Goal: Transaction & Acquisition: Book appointment/travel/reservation

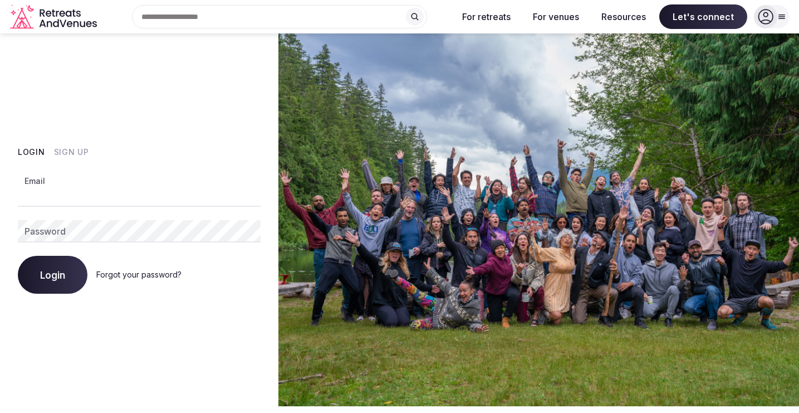
click at [77, 195] on input "Email" at bounding box center [139, 195] width 243 height 22
click at [247, 406] on com-1password-button at bounding box center [399, 406] width 799 height 0
type input "**********"
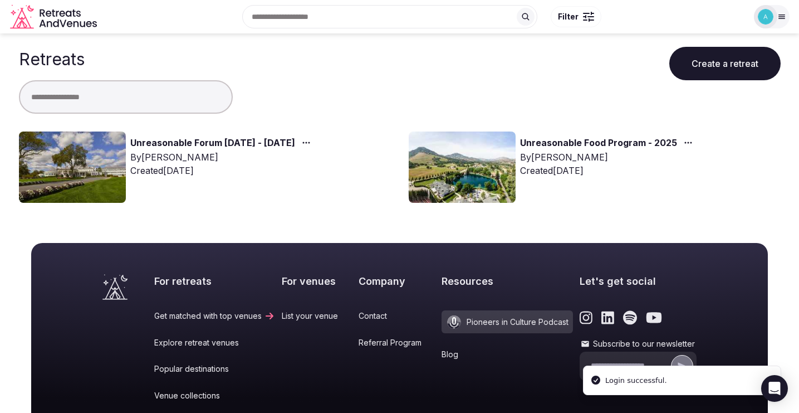
click at [204, 139] on link "Unreasonable Forum 2026 - 2027" at bounding box center [212, 143] width 165 height 14
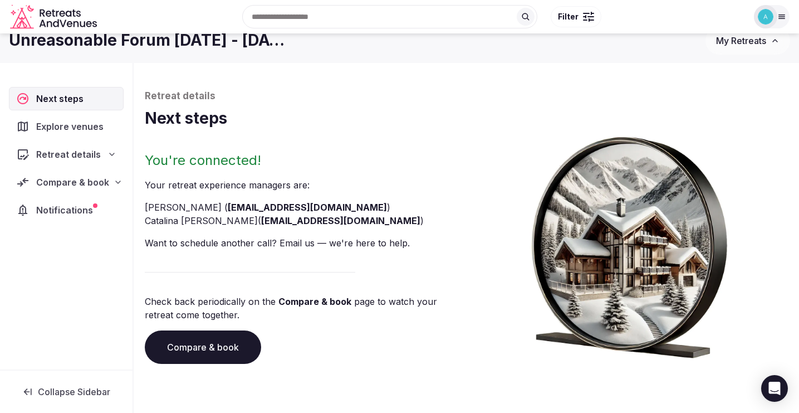
scroll to position [18, 0]
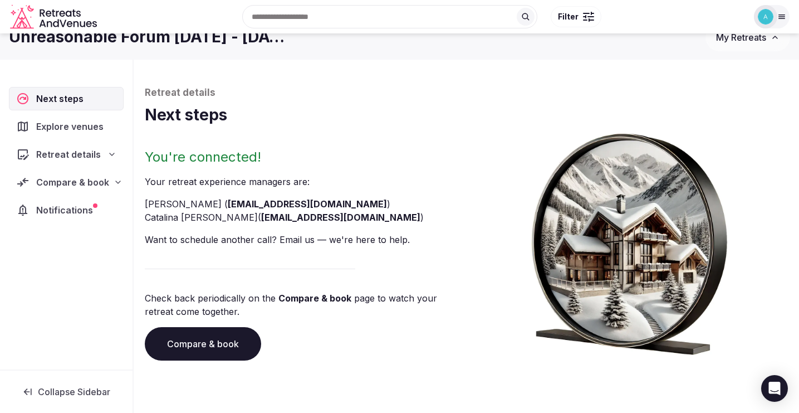
click at [81, 193] on div "Compare & book" at bounding box center [66, 181] width 115 height 23
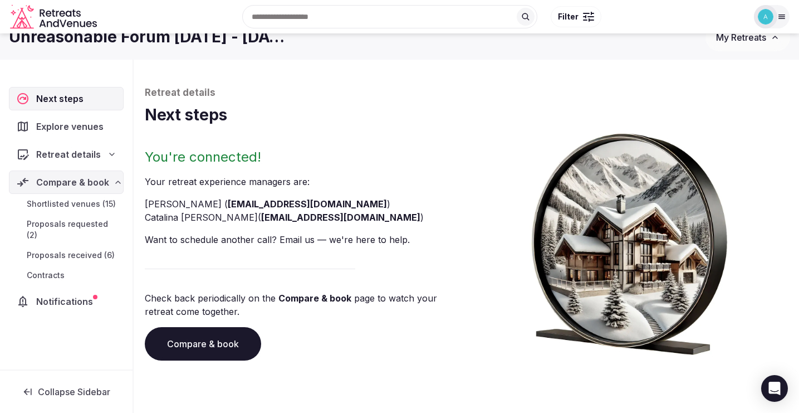
click at [71, 295] on span "Notifications" at bounding box center [66, 301] width 61 height 13
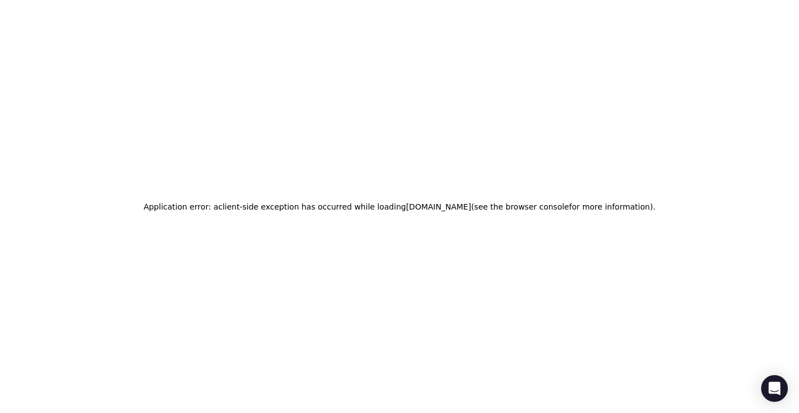
scroll to position [18, 0]
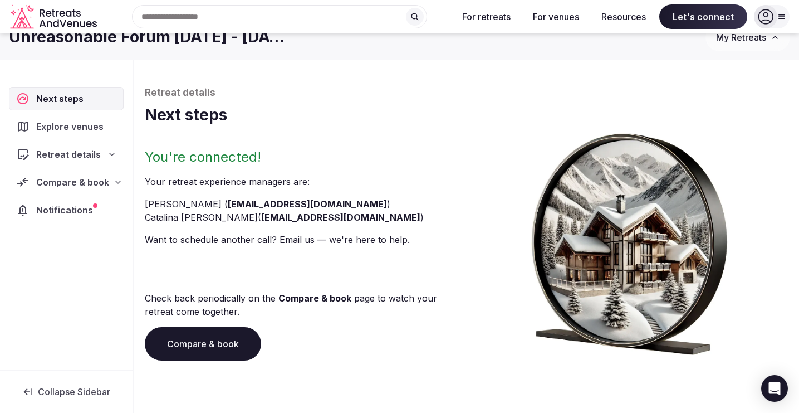
click at [92, 184] on span "Compare & book" at bounding box center [72, 181] width 73 height 13
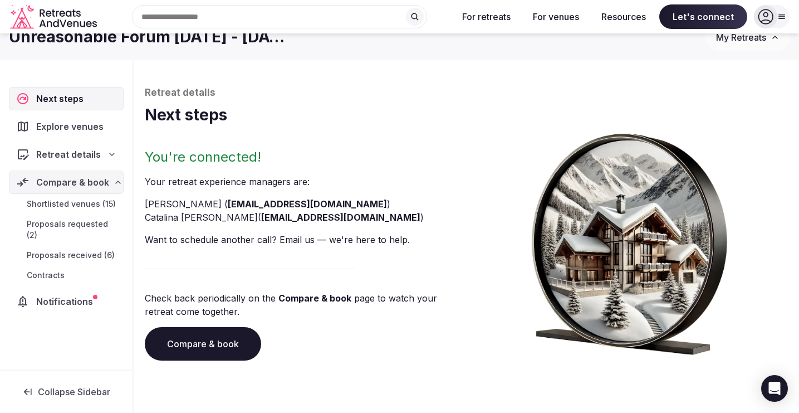
click at [91, 203] on span "Shortlisted venues (15)" at bounding box center [71, 203] width 89 height 11
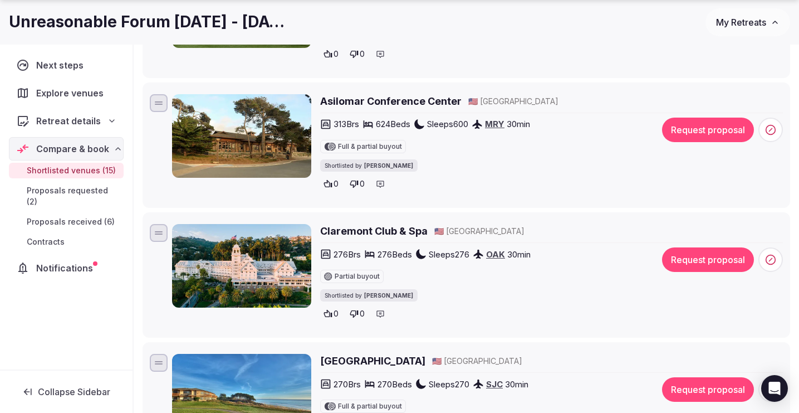
scroll to position [783, 0]
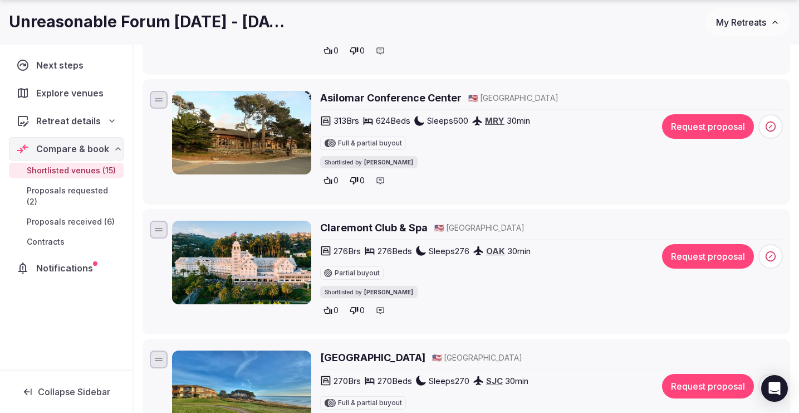
click at [250, 140] on img at bounding box center [241, 133] width 139 height 84
click at [384, 97] on h2 "Asilomar Conference Center" at bounding box center [390, 98] width 141 height 14
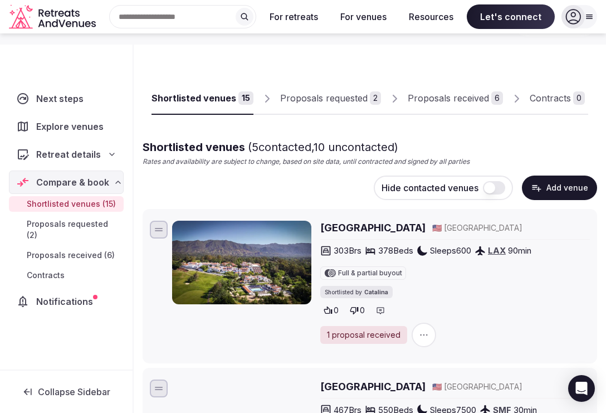
scroll to position [47, 0]
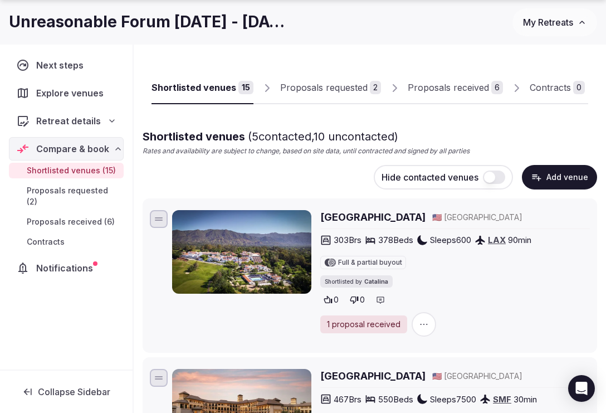
click at [358, 217] on h2 "Ojai Valley Inn" at bounding box center [372, 217] width 105 height 14
click at [80, 216] on span "Proposals received (6)" at bounding box center [71, 221] width 88 height 11
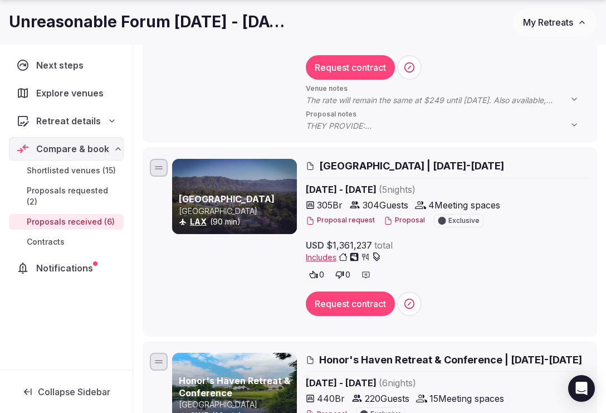
scroll to position [775, 0]
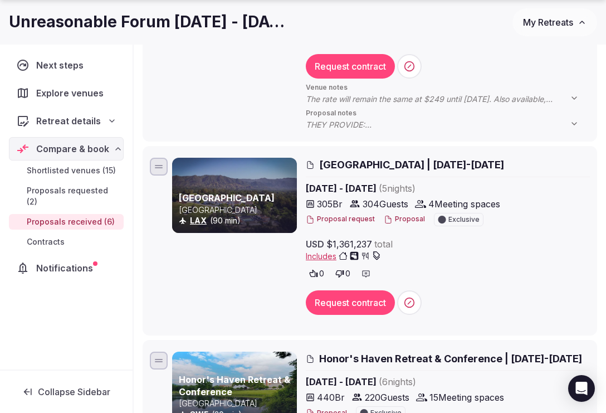
click at [375, 167] on span "Ojai Valley Inn | June 20-24, 2027" at bounding box center [411, 165] width 185 height 14
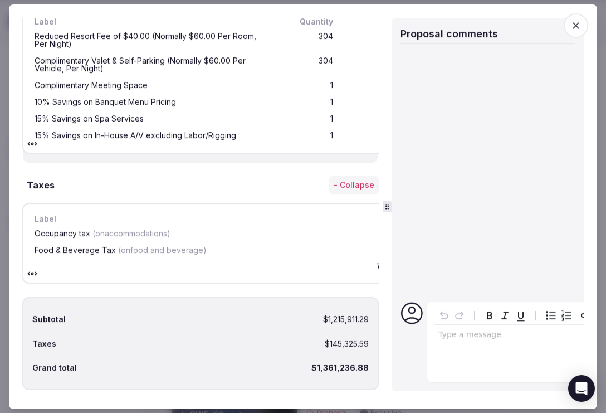
scroll to position [2395, 0]
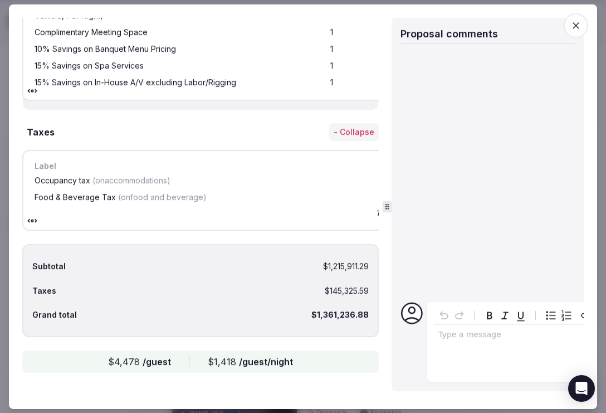
click at [580, 22] on icon "button" at bounding box center [575, 24] width 11 height 11
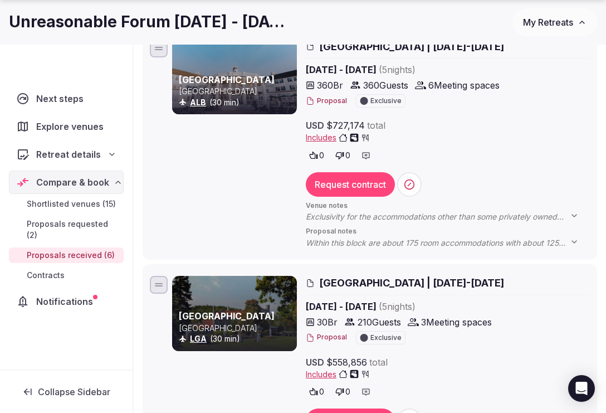
scroll to position [290, 0]
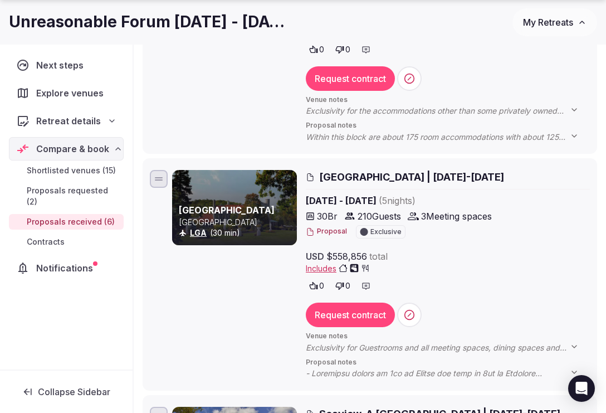
click at [59, 169] on span "Shortlisted venues (15)" at bounding box center [71, 170] width 89 height 11
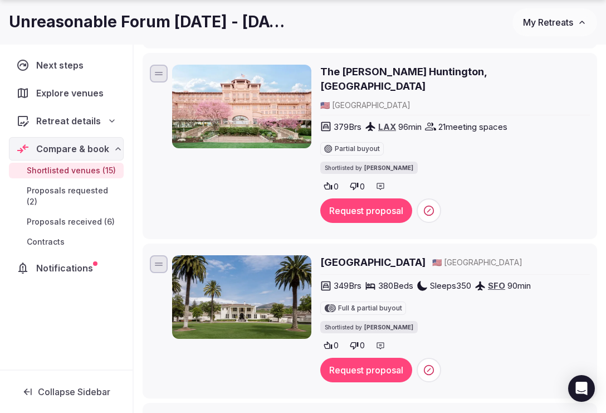
scroll to position [692, 0]
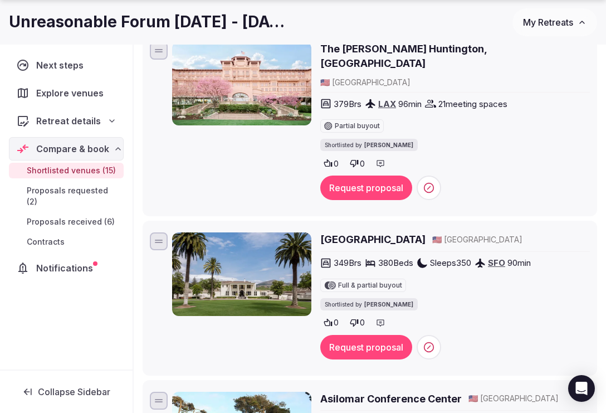
click at [389, 232] on h2 "Silverado Resort and Spa" at bounding box center [372, 239] width 105 height 14
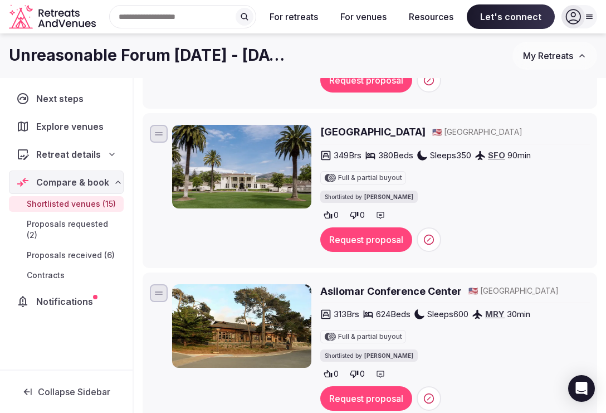
scroll to position [792, 0]
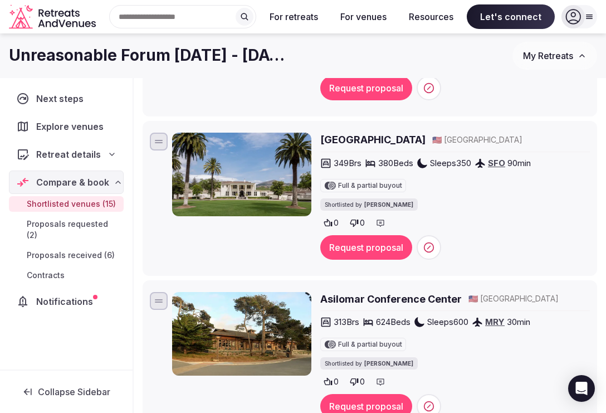
click at [364, 235] on button "Request proposal" at bounding box center [366, 247] width 92 height 25
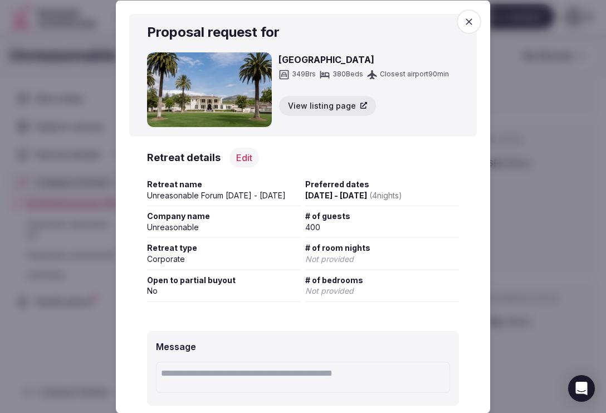
scroll to position [92, 0]
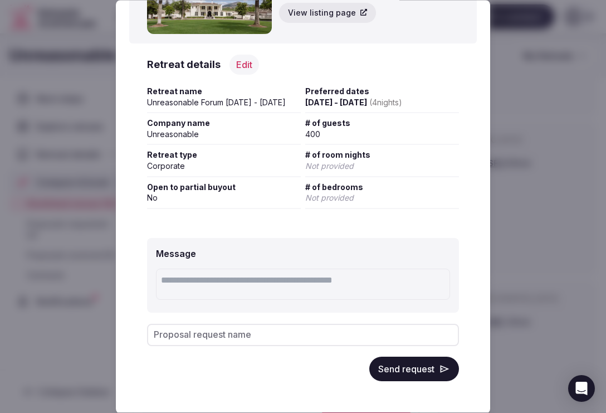
click at [408, 373] on button "Send request" at bounding box center [414, 369] width 90 height 25
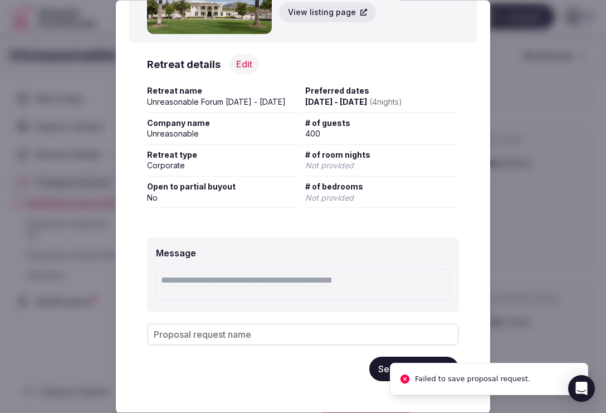
click at [403, 379] on button "Send request" at bounding box center [414, 369] width 90 height 25
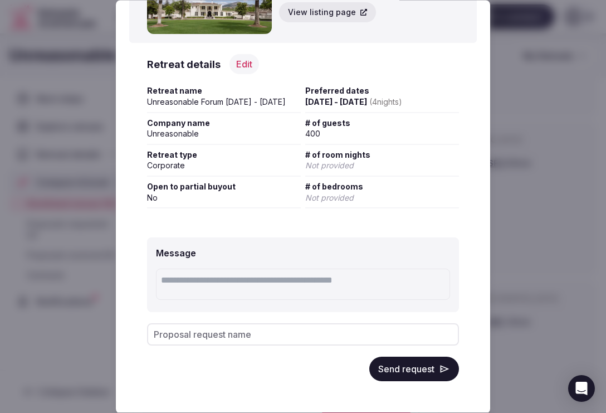
click at [424, 370] on button "Send request" at bounding box center [414, 369] width 90 height 25
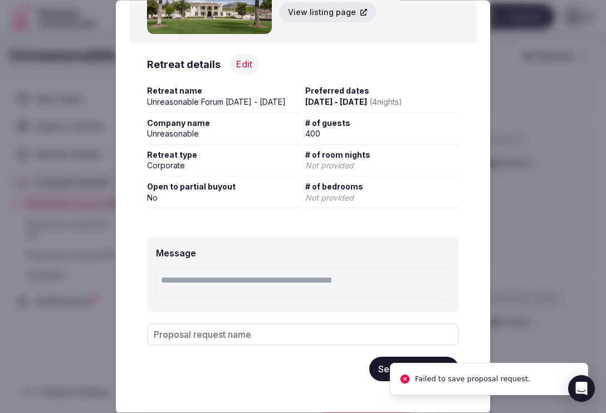
click at [404, 376] on button "Send request" at bounding box center [414, 369] width 90 height 25
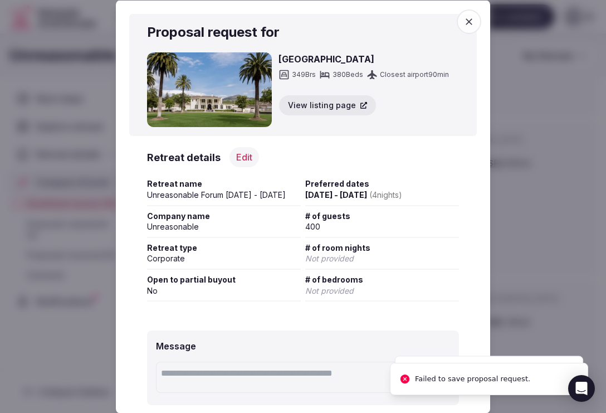
click at [472, 13] on span "button" at bounding box center [469, 21] width 25 height 25
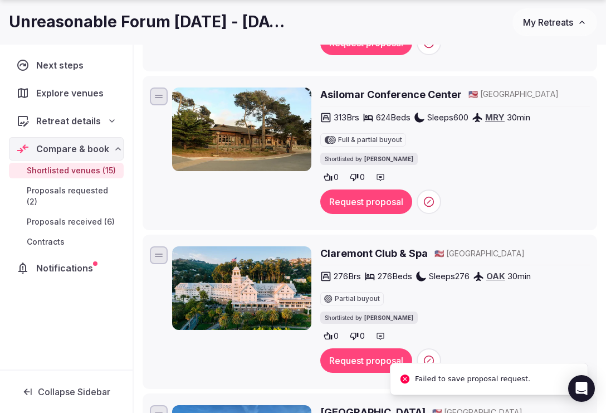
scroll to position [1007, 0]
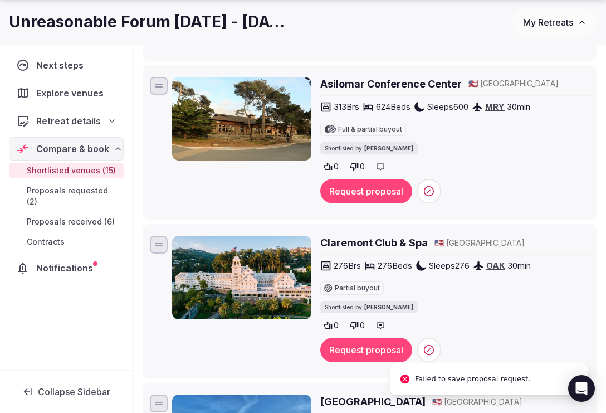
click at [385, 179] on button "Request proposal" at bounding box center [366, 191] width 92 height 25
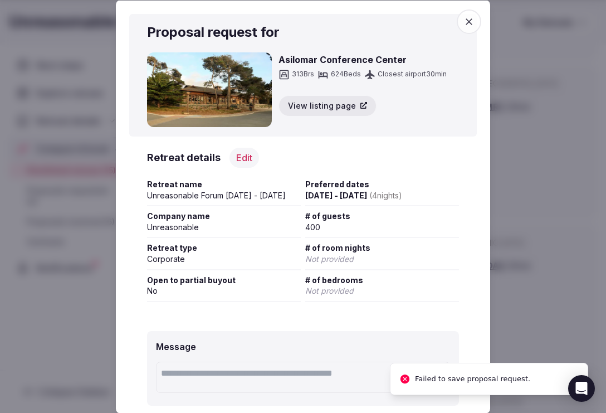
scroll to position [92, 0]
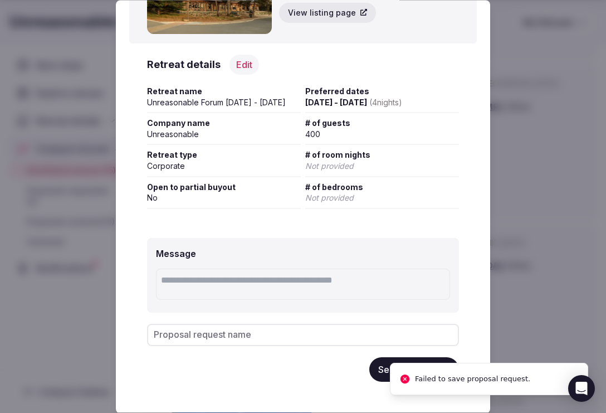
click at [373, 363] on button "Send request" at bounding box center [414, 369] width 90 height 25
click at [406, 379] on button "Send request" at bounding box center [414, 369] width 90 height 25
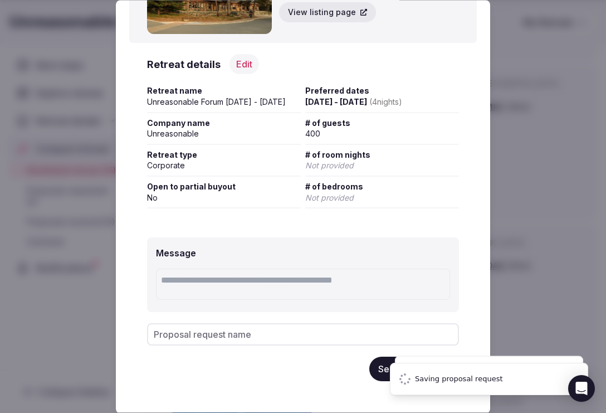
scroll to position [0, 0]
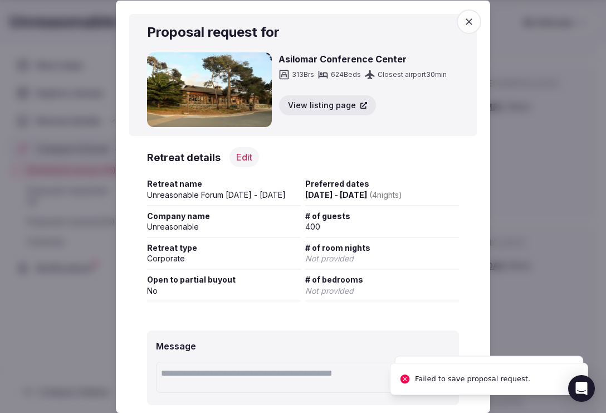
click at [467, 19] on icon "button" at bounding box center [469, 21] width 7 height 7
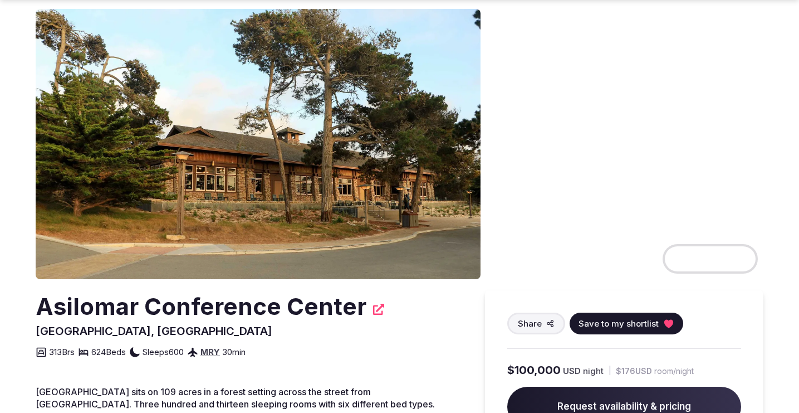
scroll to position [68, 0]
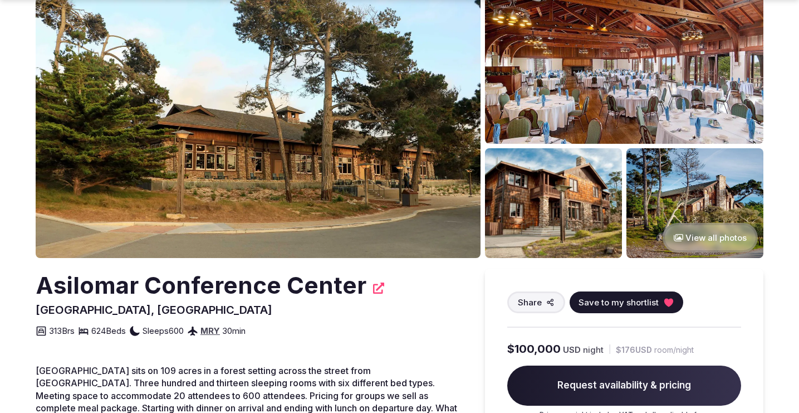
click at [351, 155] on img at bounding box center [258, 123] width 445 height 270
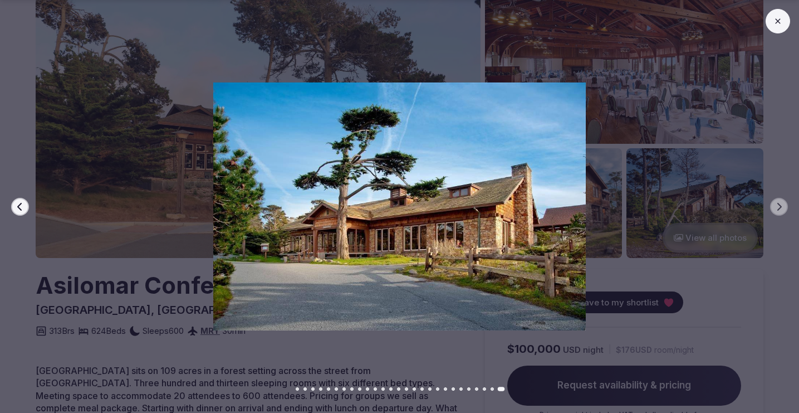
click at [783, 23] on button at bounding box center [778, 21] width 25 height 25
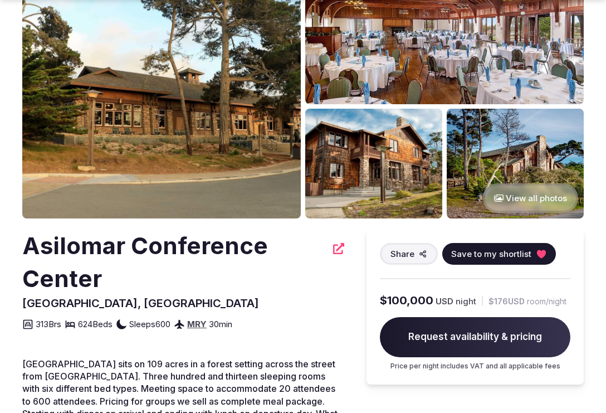
scroll to position [111, 0]
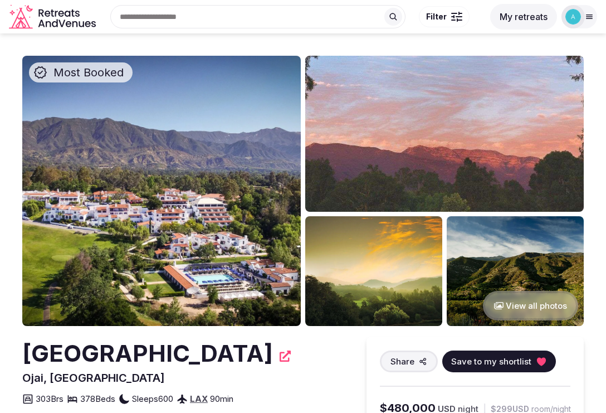
click at [186, 209] on img at bounding box center [161, 191] width 279 height 270
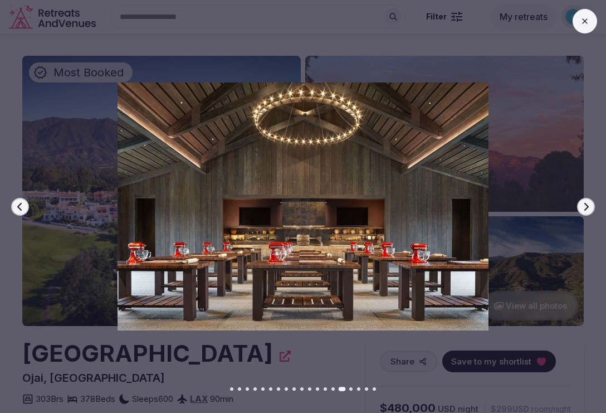
click at [585, 23] on icon at bounding box center [584, 21] width 9 height 9
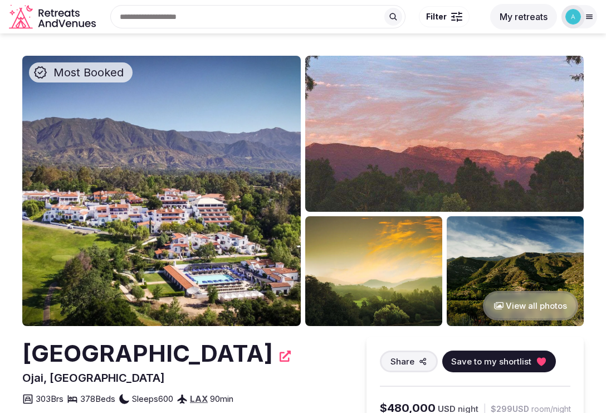
click at [432, 21] on span "Filter" at bounding box center [436, 16] width 21 height 11
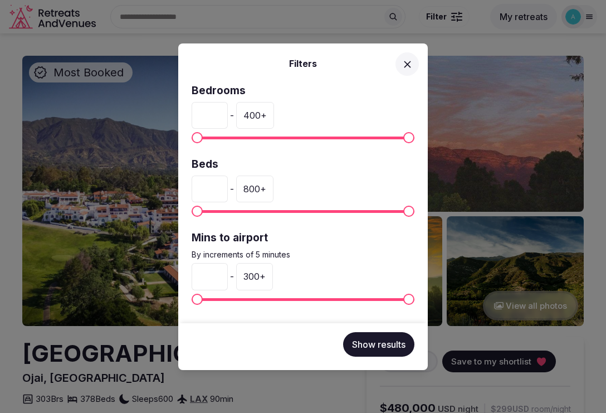
click at [407, 65] on icon at bounding box center [408, 64] width 12 height 12
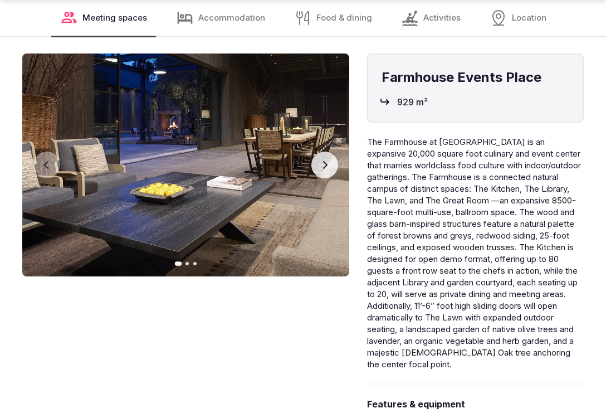
scroll to position [1257, 0]
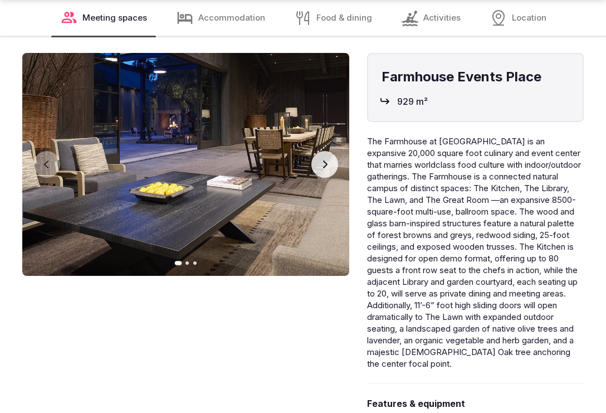
click at [328, 162] on icon "button" at bounding box center [324, 164] width 9 height 9
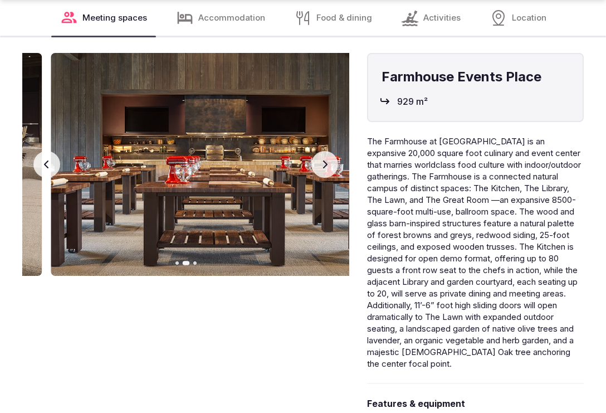
click at [328, 162] on icon "button" at bounding box center [324, 164] width 9 height 9
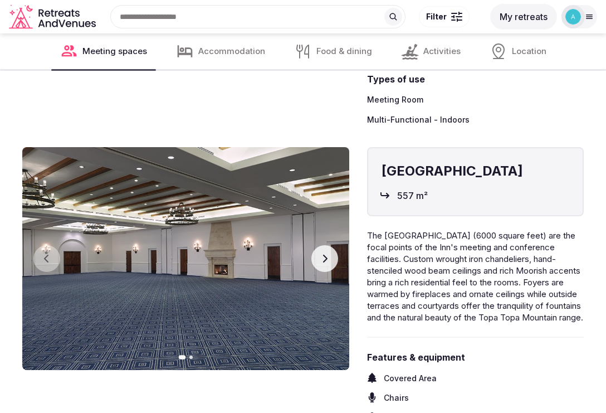
scroll to position [1706, 0]
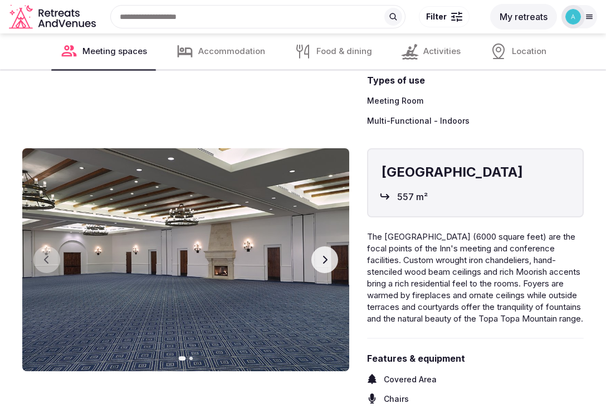
click at [323, 268] on button "Next slide" at bounding box center [324, 259] width 27 height 27
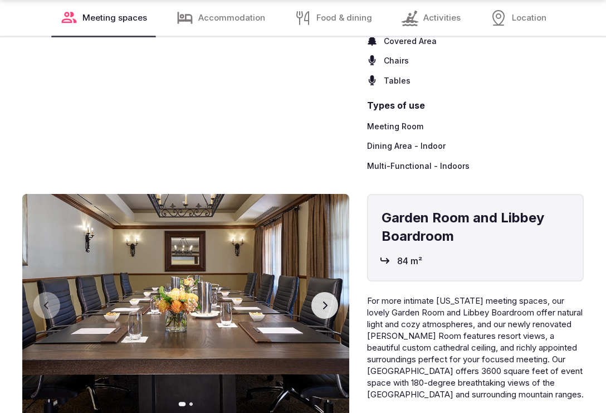
scroll to position [2147, 0]
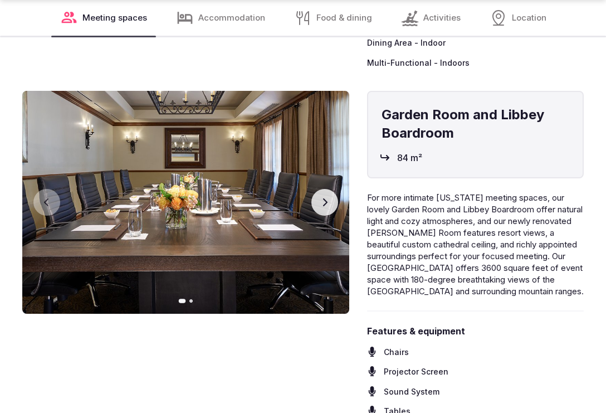
click at [329, 207] on icon "button" at bounding box center [324, 202] width 9 height 9
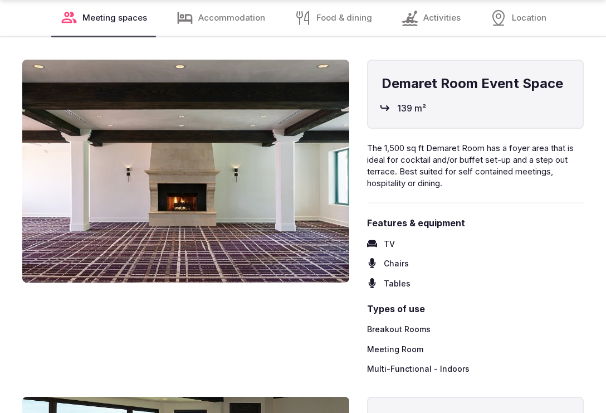
scroll to position [2594, 0]
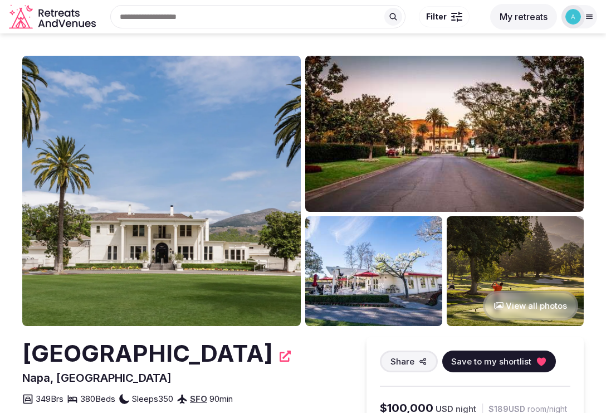
click at [183, 230] on img at bounding box center [161, 191] width 279 height 270
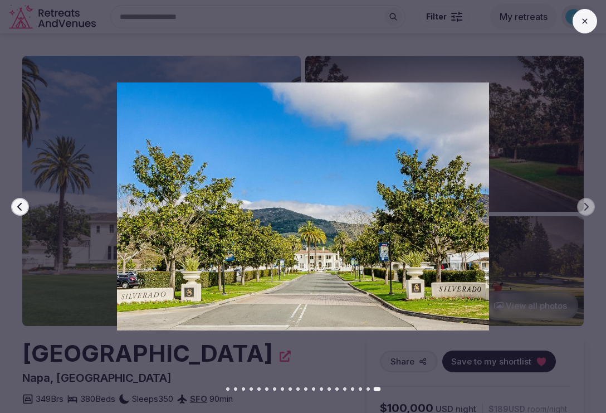
click at [579, 22] on button at bounding box center [585, 21] width 25 height 25
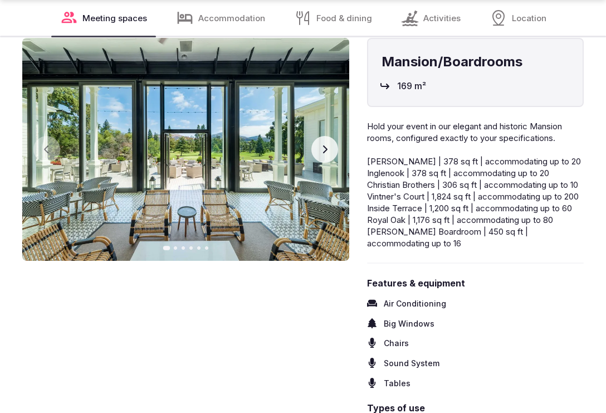
scroll to position [1578, 0]
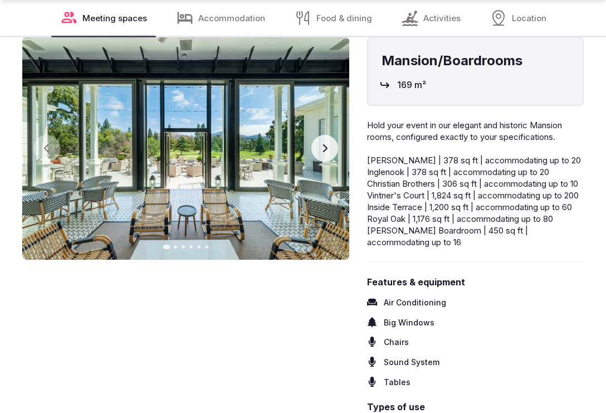
click at [329, 147] on button "Next slide" at bounding box center [324, 148] width 27 height 27
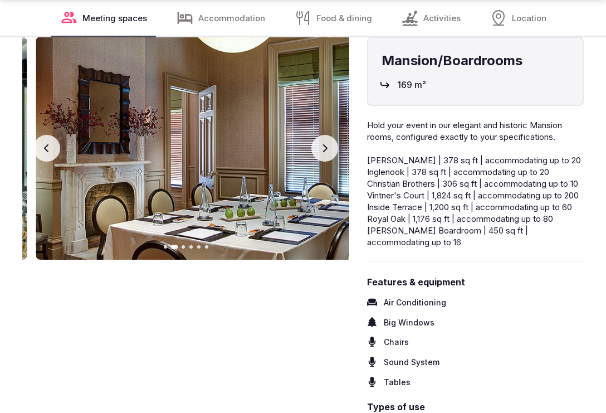
click at [329, 147] on button "Next slide" at bounding box center [324, 148] width 27 height 27
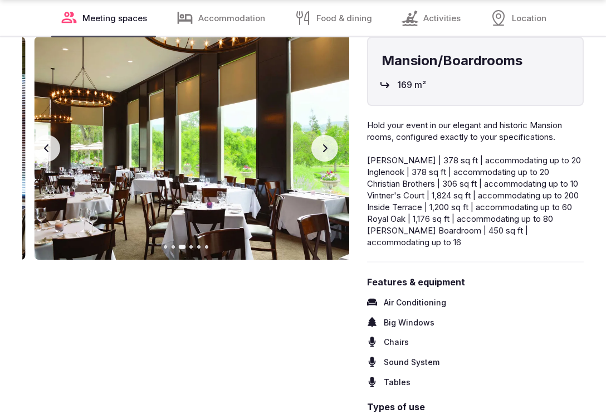
click at [329, 147] on button "Next slide" at bounding box center [324, 148] width 27 height 27
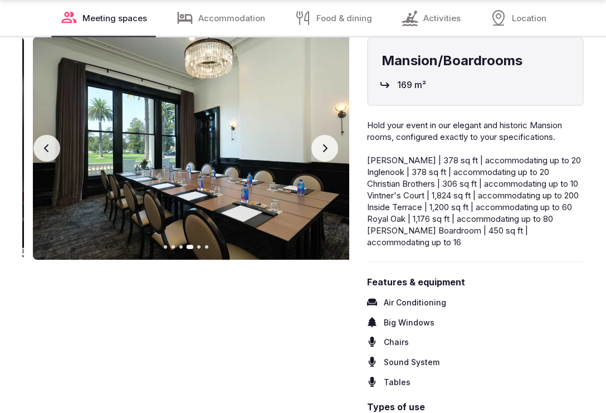
click at [329, 147] on button "Next slide" at bounding box center [324, 148] width 27 height 27
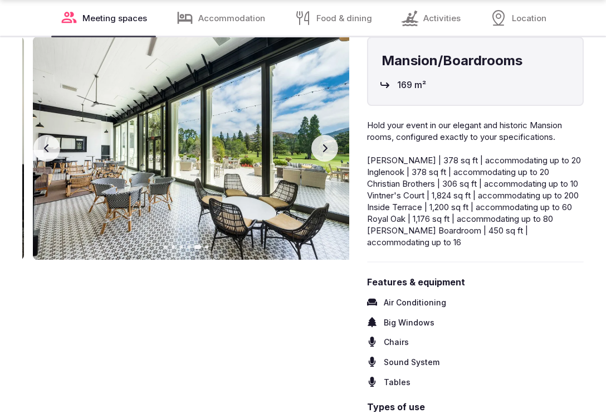
click at [329, 147] on button "Next slide" at bounding box center [324, 148] width 27 height 27
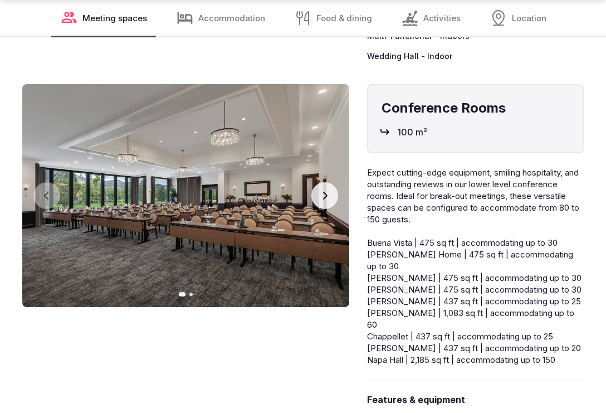
scroll to position [2564, 0]
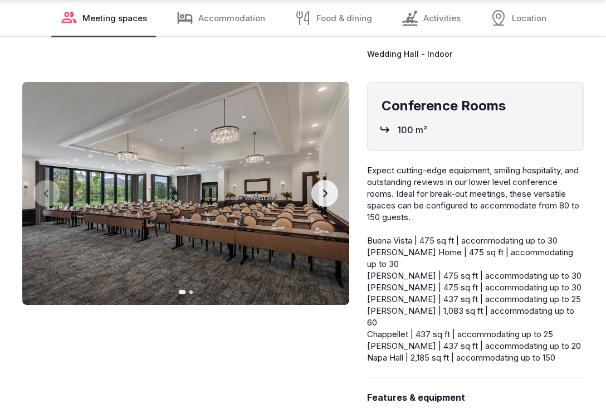
click at [326, 197] on icon "button" at bounding box center [325, 193] width 4 height 8
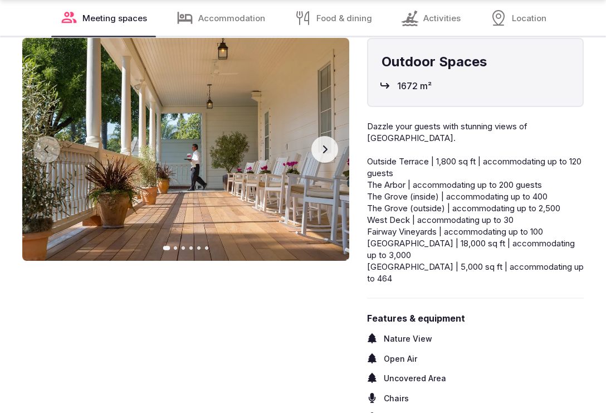
scroll to position [3180, 0]
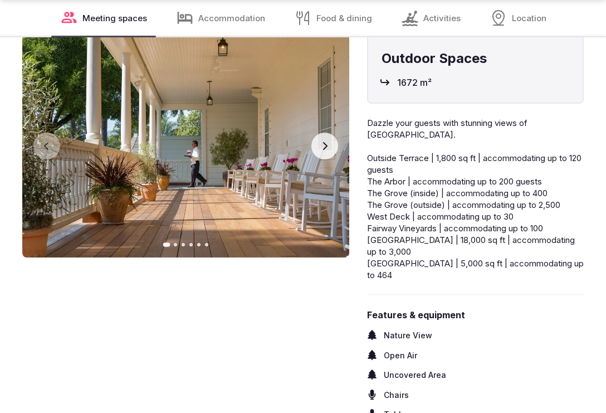
click at [331, 159] on button "Next slide" at bounding box center [324, 146] width 27 height 27
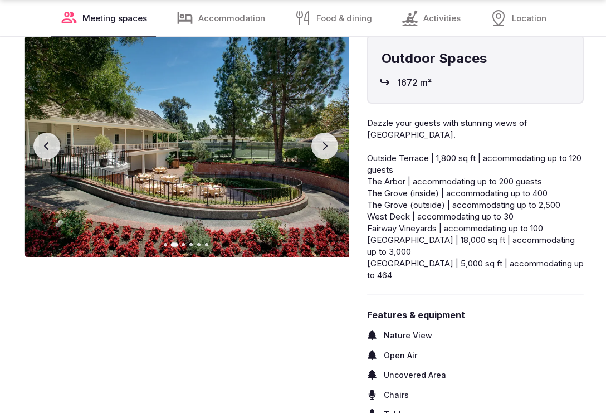
click at [331, 159] on button "Next slide" at bounding box center [324, 146] width 27 height 27
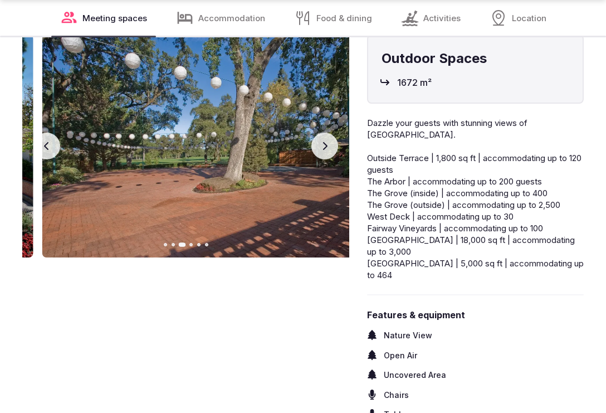
click at [331, 159] on button "Next slide" at bounding box center [324, 146] width 27 height 27
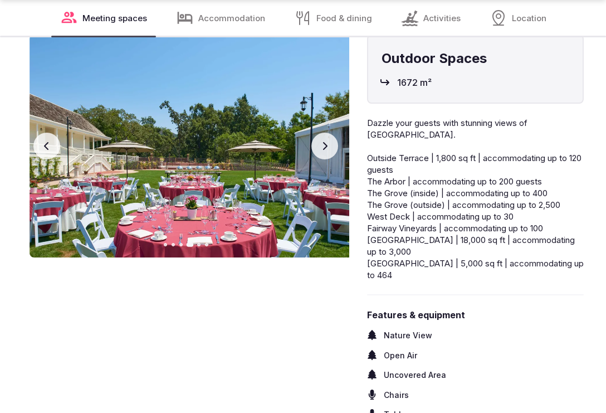
click at [331, 159] on button "Next slide" at bounding box center [324, 146] width 27 height 27
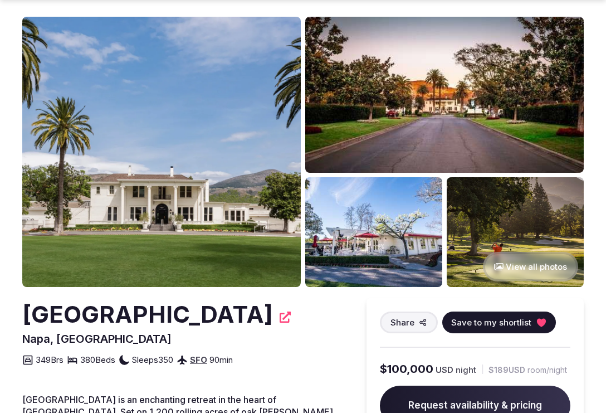
scroll to position [77, 0]
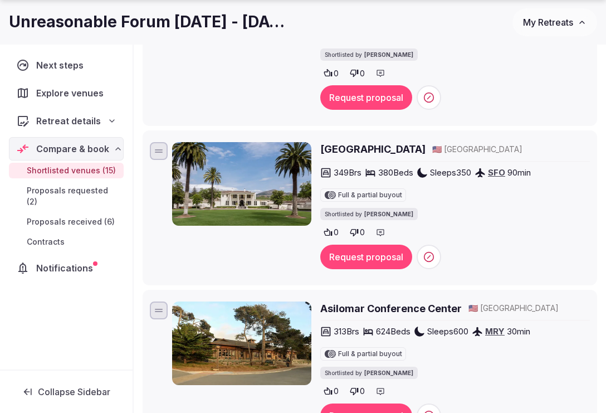
scroll to position [821, 0]
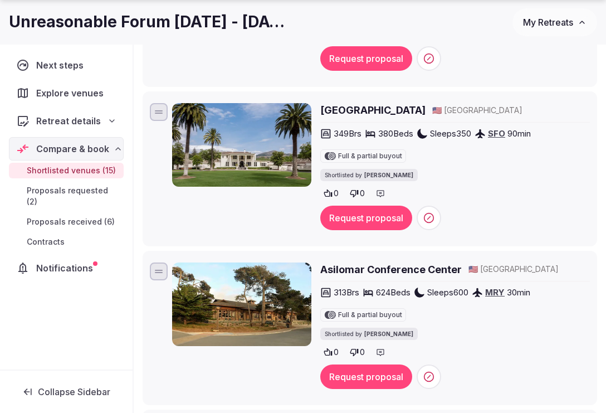
click at [360, 206] on button "Request proposal" at bounding box center [366, 218] width 92 height 25
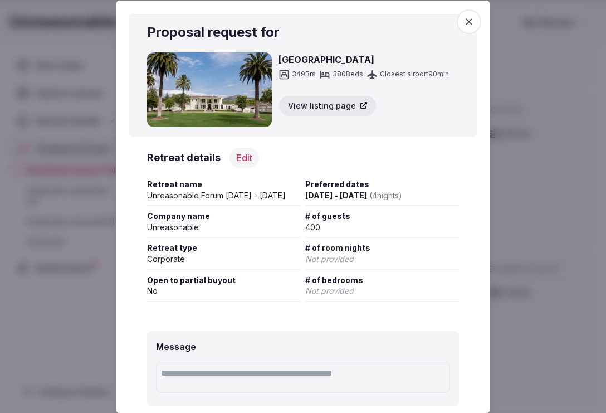
scroll to position [92, 0]
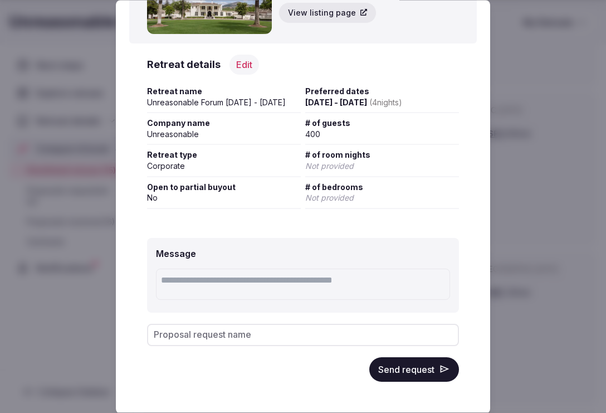
click at [405, 380] on button "Send request" at bounding box center [414, 369] width 90 height 25
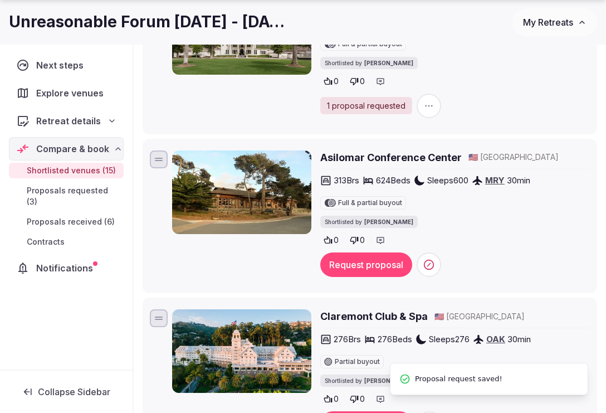
scroll to position [953, 0]
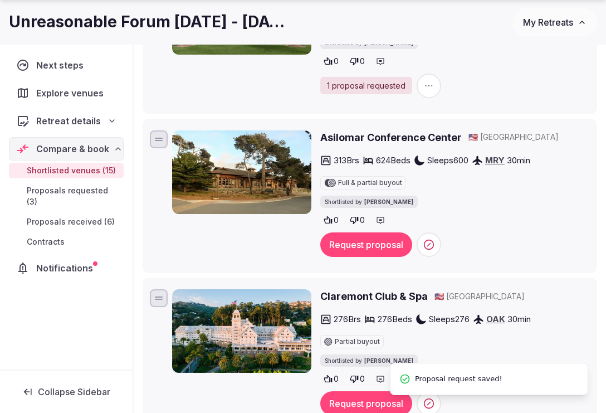
click at [377, 232] on button "Request proposal" at bounding box center [366, 244] width 92 height 25
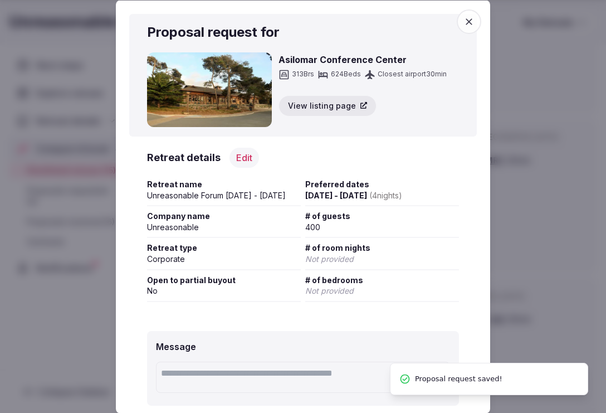
scroll to position [92, 0]
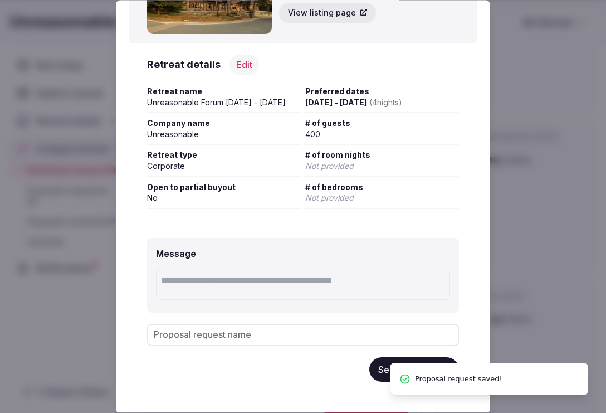
click at [377, 370] on button "Send request" at bounding box center [414, 369] width 90 height 25
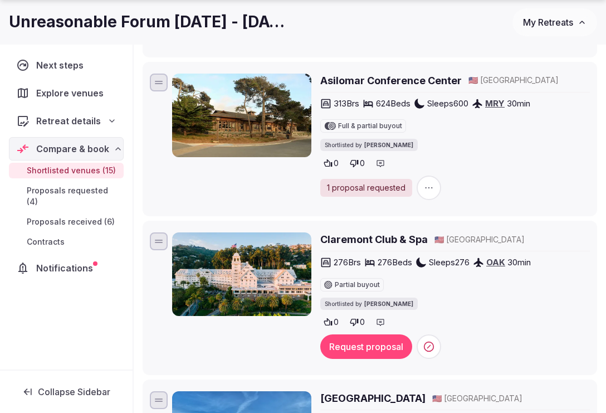
scroll to position [1016, 0]
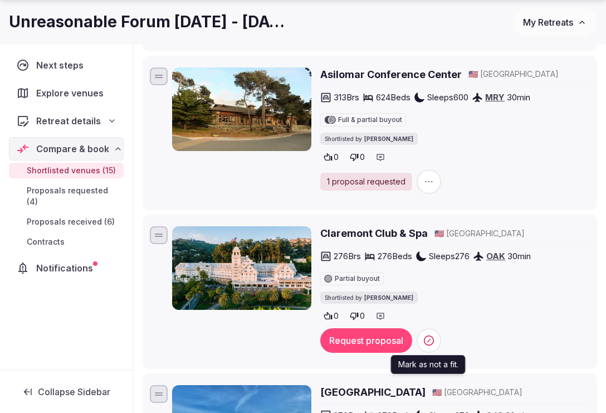
click at [429, 339] on icon at bounding box center [429, 340] width 3 height 3
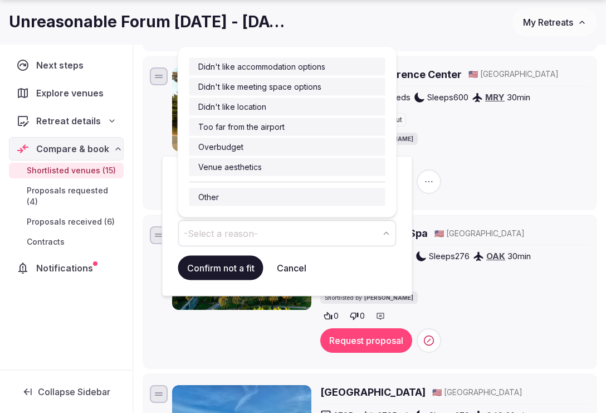
click at [330, 232] on button "-Select a reason-" at bounding box center [287, 232] width 218 height 27
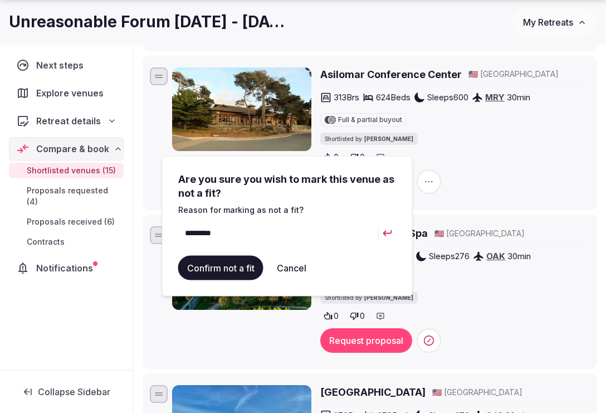
type input "*********"
click at [224, 270] on button "Confirm not a fit" at bounding box center [220, 267] width 85 height 25
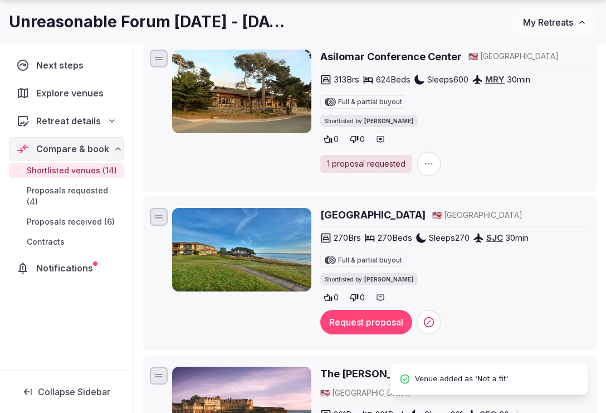
scroll to position [1040, 0]
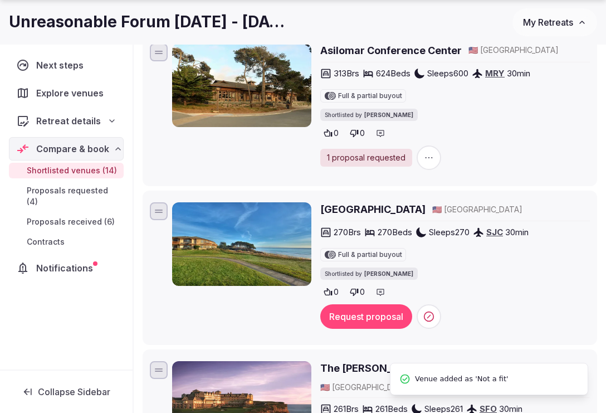
click at [424, 312] on circle at bounding box center [428, 316] width 9 height 9
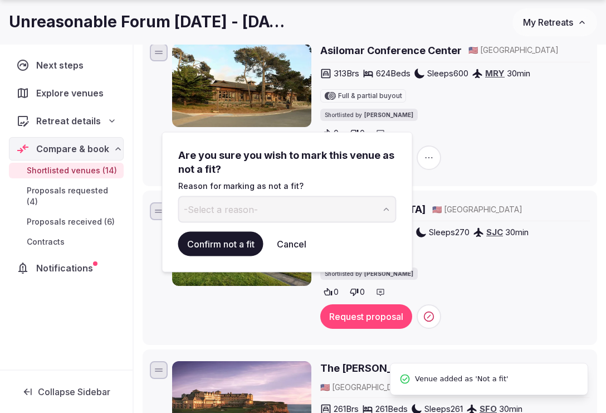
click at [261, 209] on button "-Select a reason-" at bounding box center [287, 209] width 218 height 27
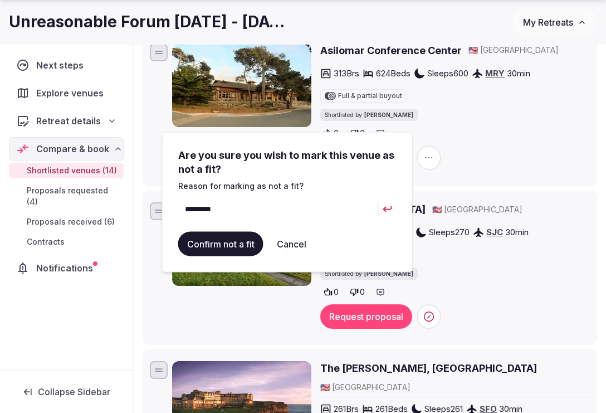
type input "*********"
click at [219, 247] on button "Confirm not a fit" at bounding box center [220, 243] width 85 height 25
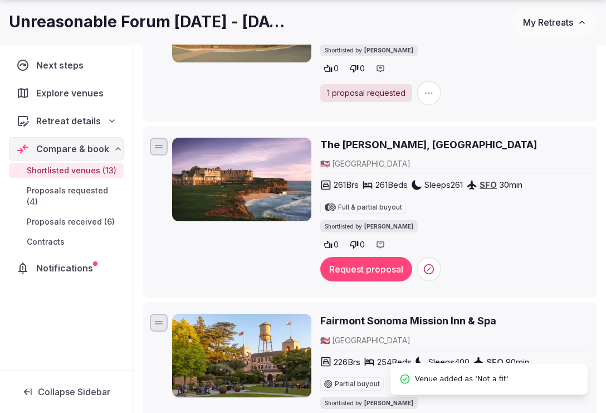
scroll to position [1117, 0]
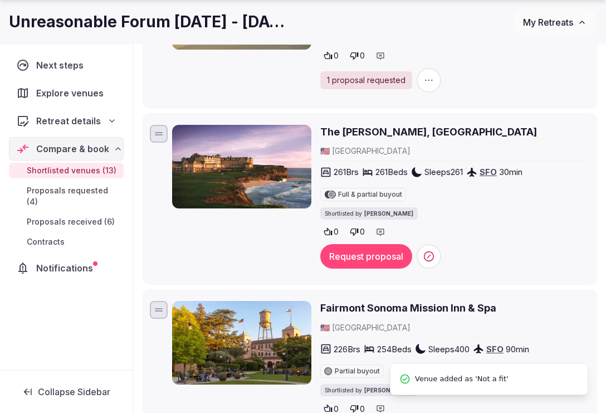
click at [427, 251] on icon at bounding box center [428, 256] width 11 height 11
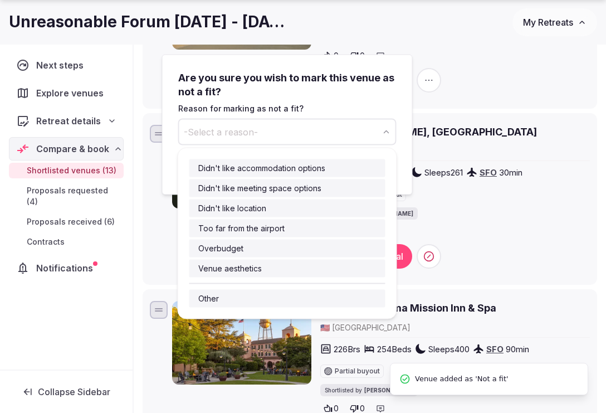
click at [242, 137] on span "-Select a reason-" at bounding box center [221, 131] width 74 height 12
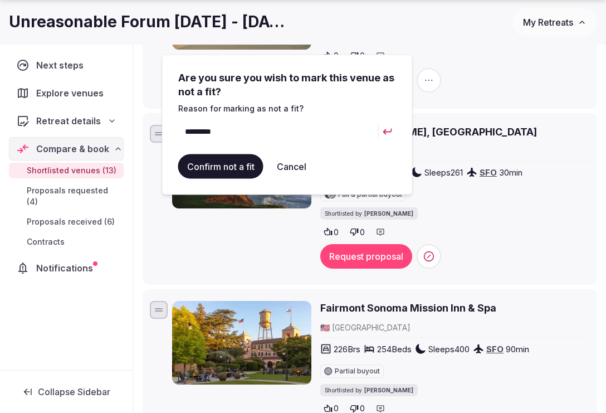
type input "*********"
click at [231, 165] on button "Confirm not a fit" at bounding box center [220, 166] width 85 height 25
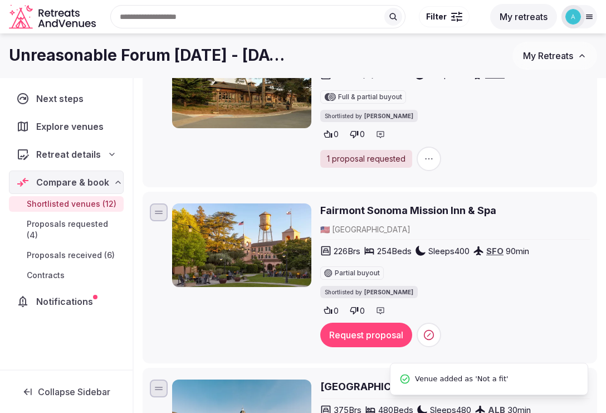
scroll to position [1038, 0]
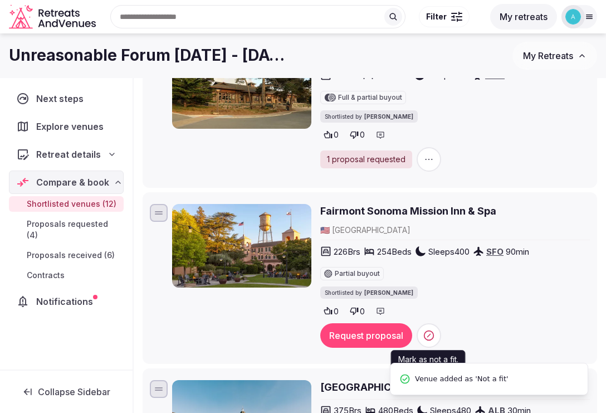
click at [426, 330] on icon at bounding box center [428, 335] width 11 height 11
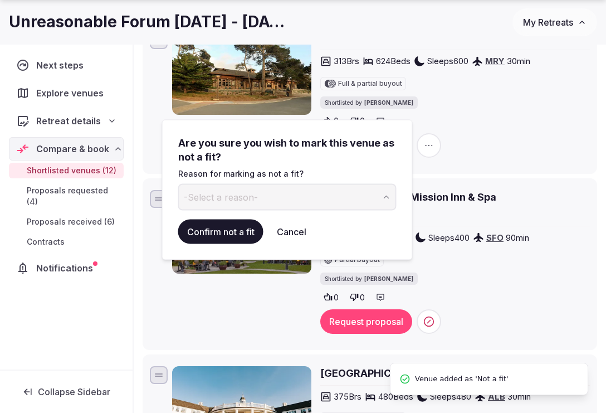
click at [496, 309] on div "Request proposal" at bounding box center [455, 321] width 270 height 25
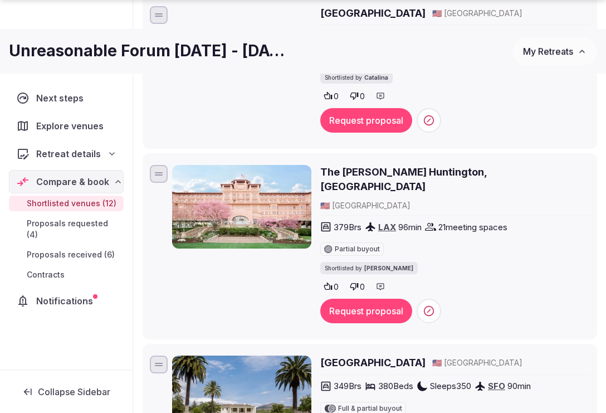
scroll to position [572, 0]
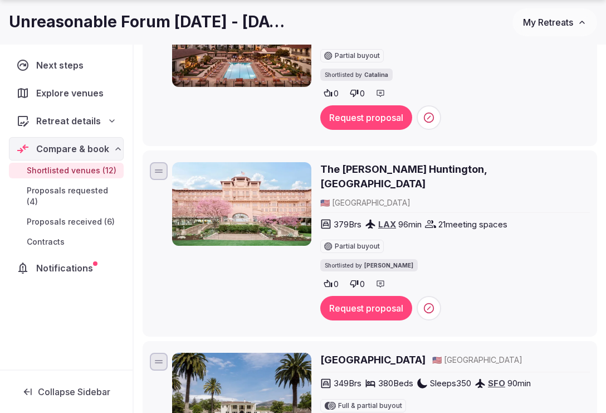
click at [358, 169] on h2 "The Langham Huntington, Pasadena" at bounding box center [455, 176] width 270 height 28
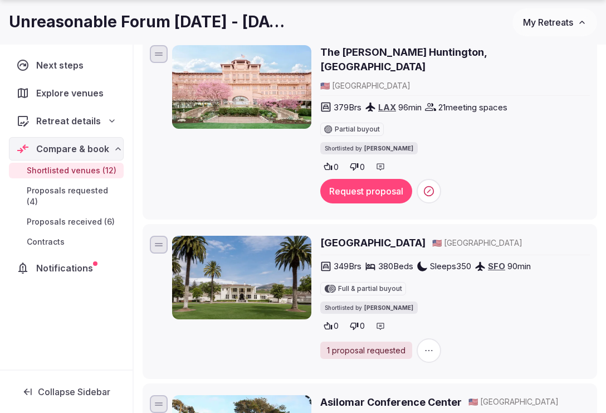
scroll to position [690, 0]
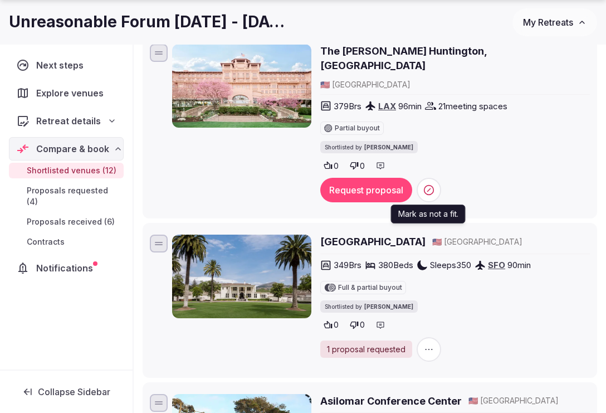
click at [431, 178] on span at bounding box center [429, 190] width 25 height 25
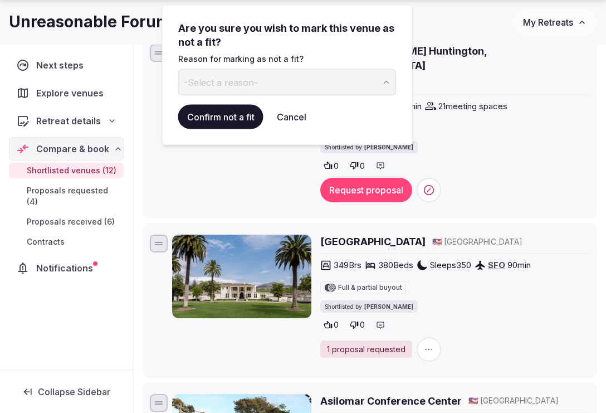
click at [302, 91] on button "-Select a reason-" at bounding box center [287, 82] width 218 height 27
click at [227, 114] on button "Confirm not a fit" at bounding box center [220, 116] width 85 height 25
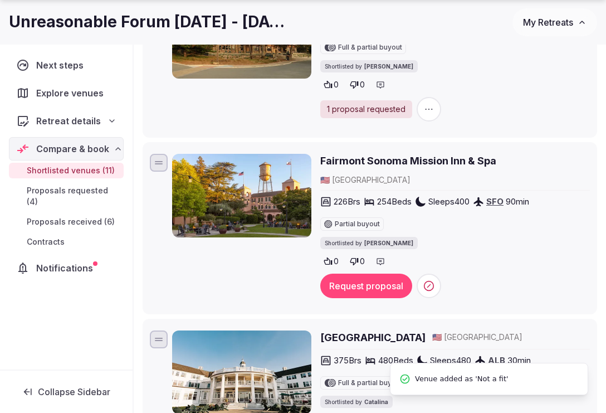
scroll to position [902, 0]
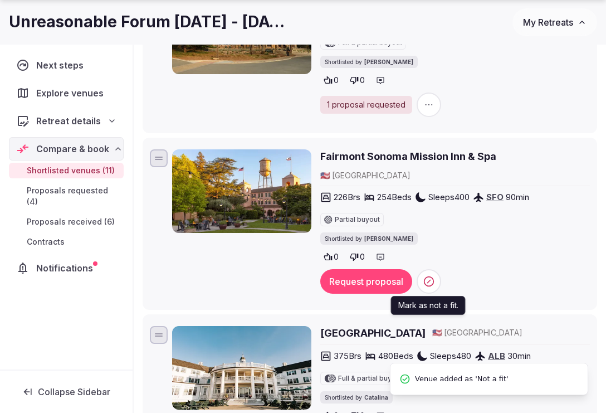
click at [427, 270] on span at bounding box center [429, 281] width 25 height 25
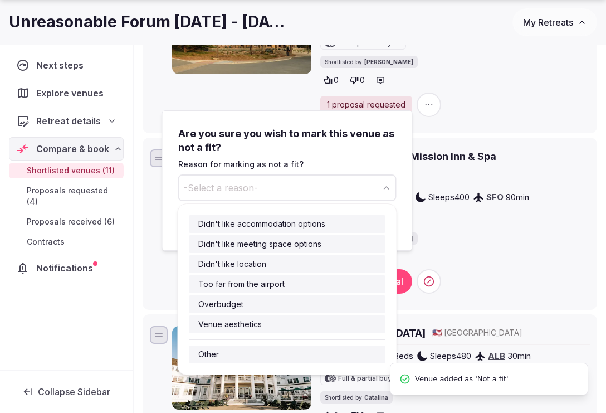
click at [271, 191] on button "-Select a reason-" at bounding box center [287, 187] width 218 height 27
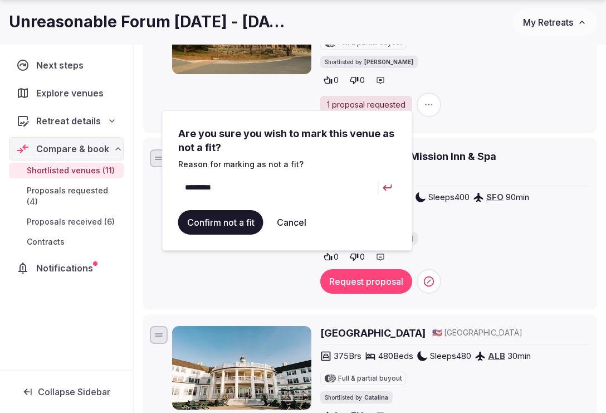
type input "*********"
click at [224, 230] on button "Confirm not a fit" at bounding box center [220, 222] width 85 height 25
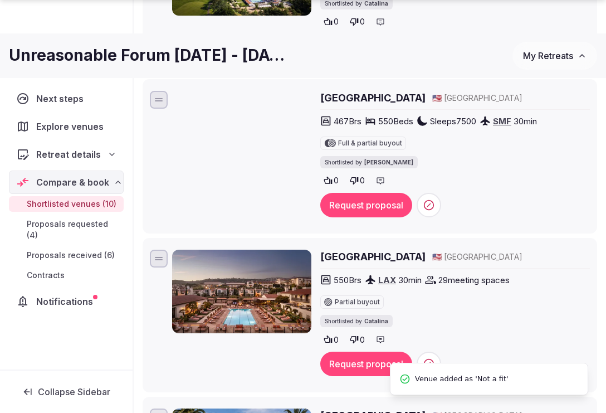
scroll to position [330, 0]
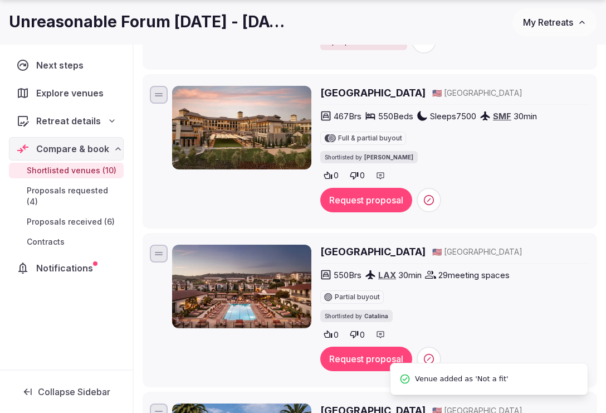
click at [263, 284] on img at bounding box center [241, 287] width 139 height 84
click at [348, 252] on h2 "Terranea Resort" at bounding box center [372, 252] width 105 height 14
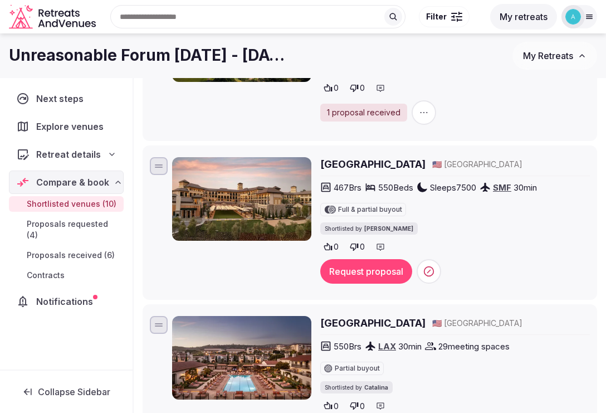
scroll to position [257, 0]
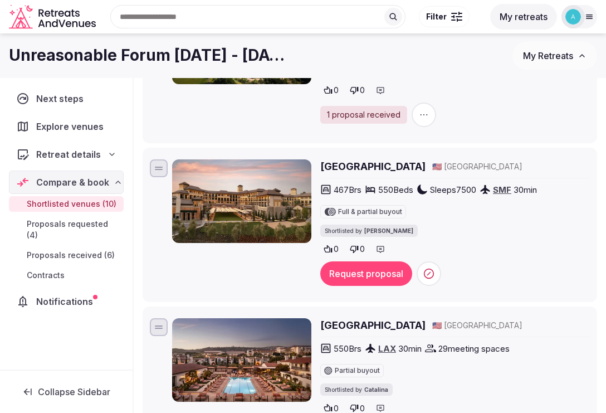
click at [373, 164] on h2 "Vista Collina Resort" at bounding box center [372, 166] width 105 height 14
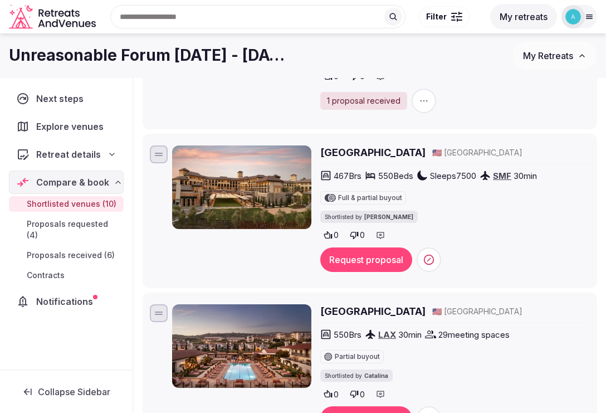
scroll to position [274, 0]
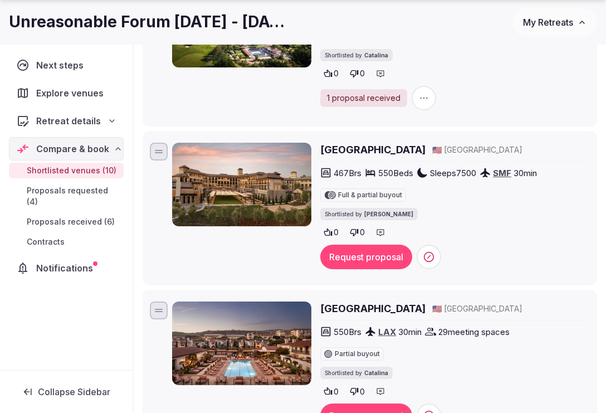
click at [376, 152] on h2 "Vista Collina Resort" at bounding box center [372, 150] width 105 height 14
click at [424, 254] on icon at bounding box center [428, 256] width 11 height 11
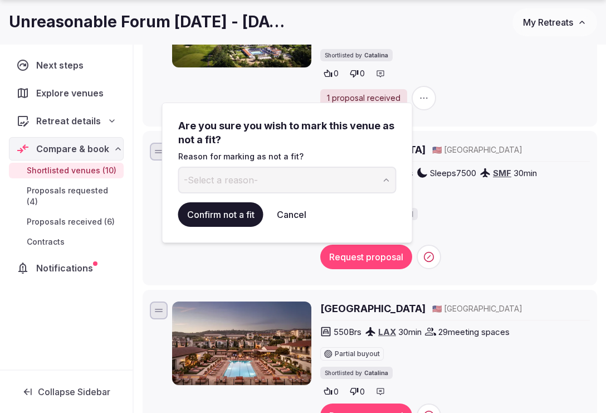
click at [261, 184] on button "-Select a reason-" at bounding box center [287, 180] width 218 height 27
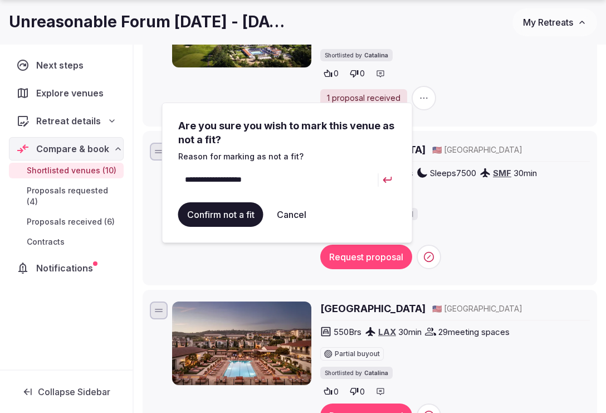
type input "**********"
click at [228, 222] on button "Confirm not a fit" at bounding box center [220, 214] width 85 height 25
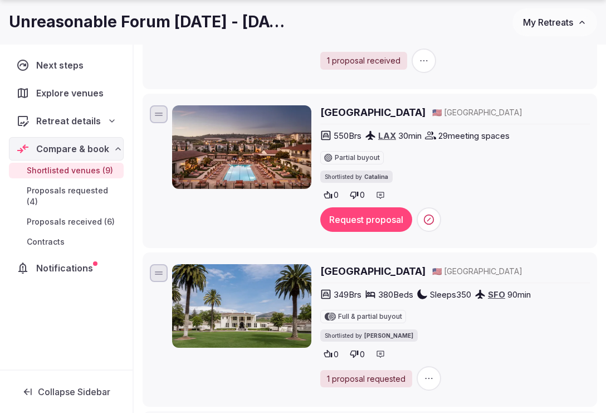
scroll to position [313, 0]
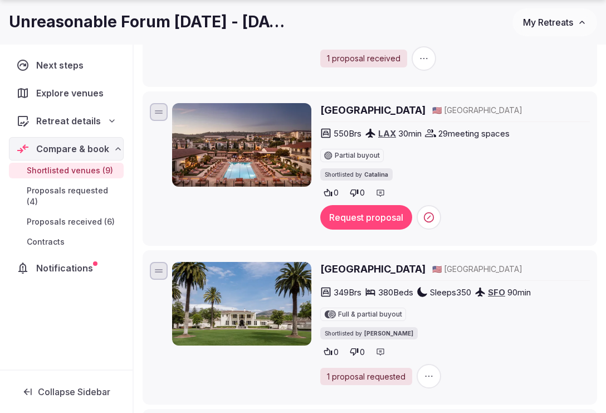
click at [431, 218] on icon at bounding box center [428, 217] width 11 height 11
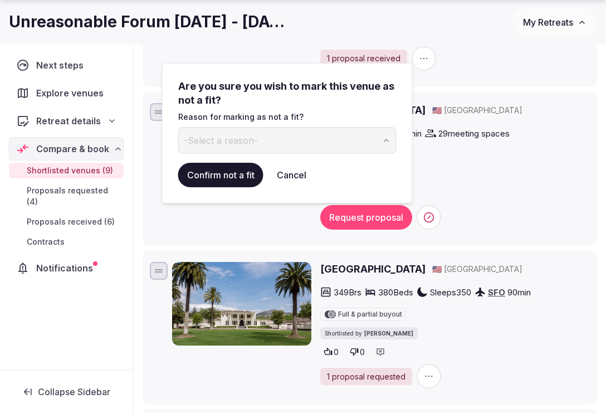
click at [288, 141] on button "-Select a reason-" at bounding box center [287, 140] width 218 height 27
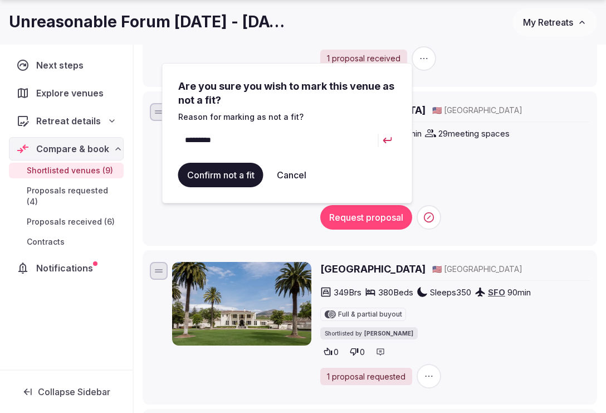
type input "*********"
click at [209, 175] on button "Confirm not a fit" at bounding box center [220, 175] width 85 height 25
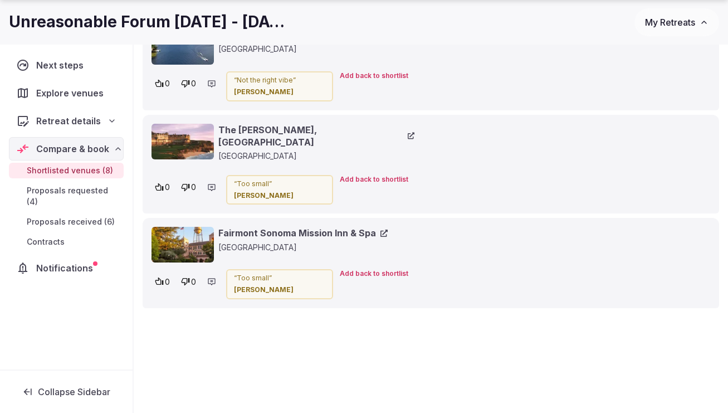
scroll to position [4442, 0]
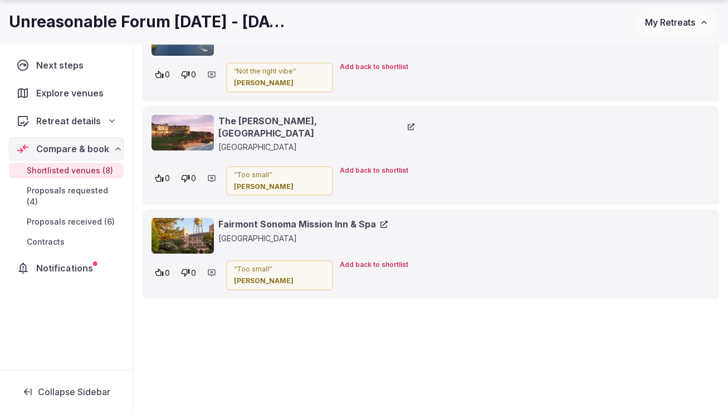
click at [64, 261] on span "Notifications" at bounding box center [66, 267] width 61 height 13
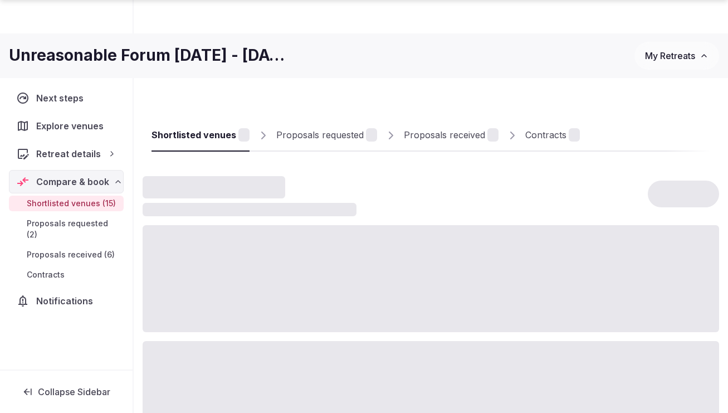
scroll to position [467, 0]
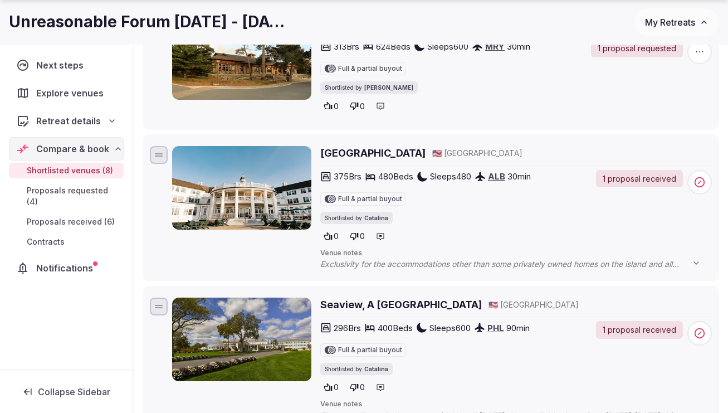
click at [394, 302] on h2 "Seaview, A [GEOGRAPHIC_DATA]" at bounding box center [401, 304] width 162 height 14
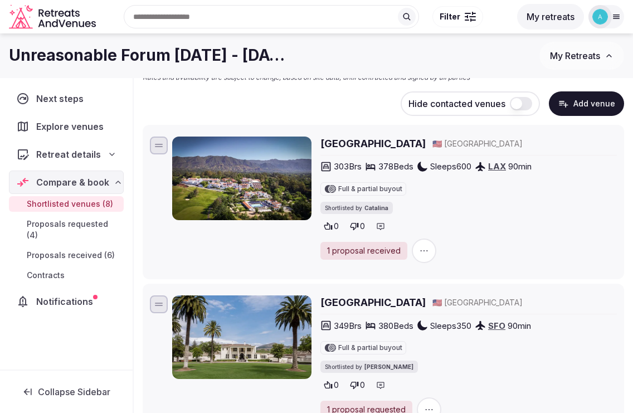
scroll to position [111, 0]
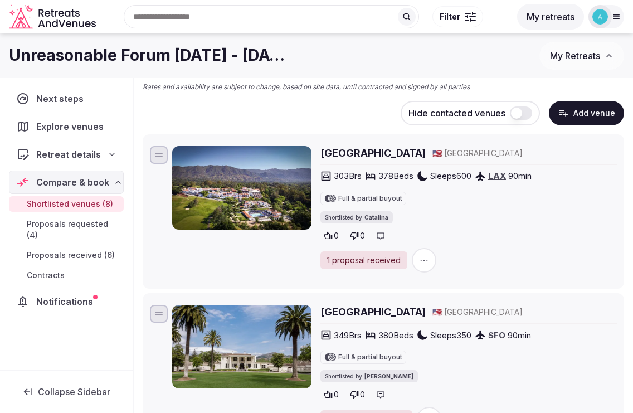
click at [373, 261] on div "1 proposal received" at bounding box center [363, 260] width 87 height 18
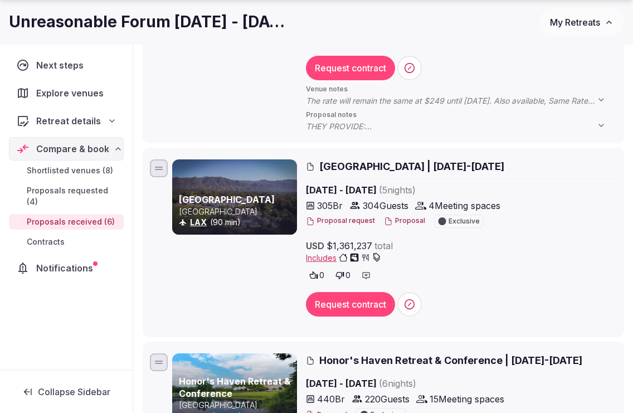
scroll to position [775, 0]
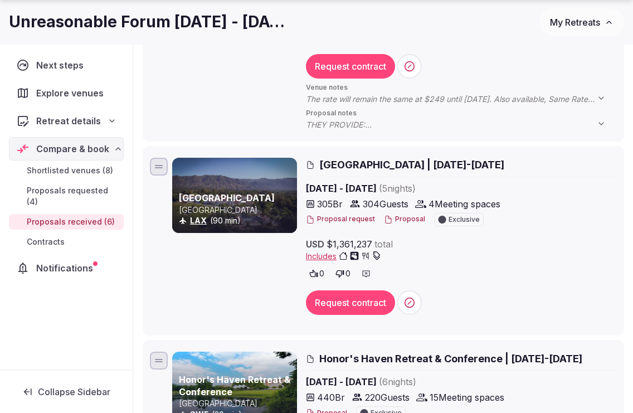
click at [404, 221] on button "Proposal" at bounding box center [404, 218] width 41 height 9
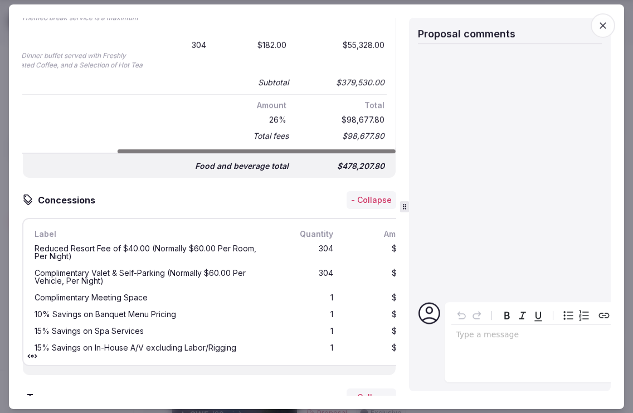
scroll to position [2091, 0]
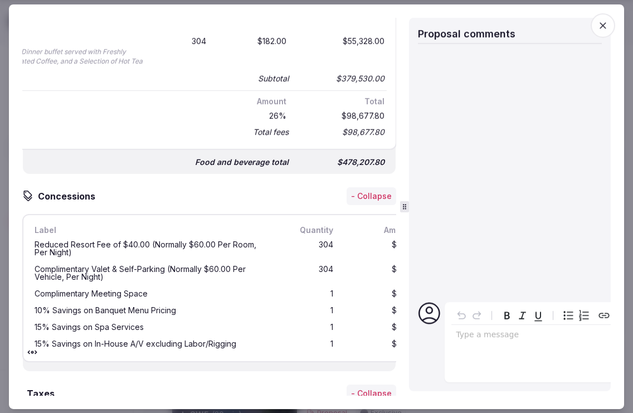
click at [600, 31] on span "button" at bounding box center [602, 25] width 25 height 25
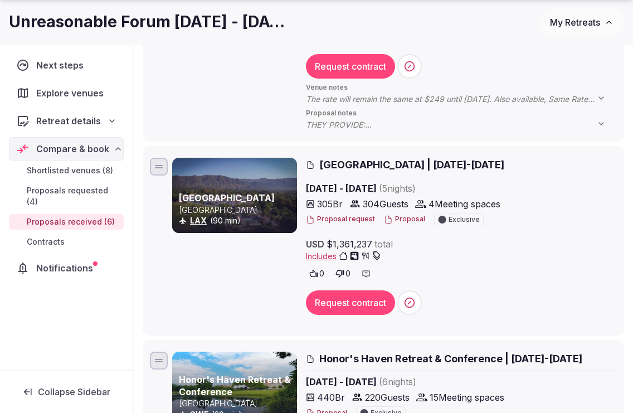
click at [344, 222] on button "Proposal request" at bounding box center [340, 218] width 69 height 9
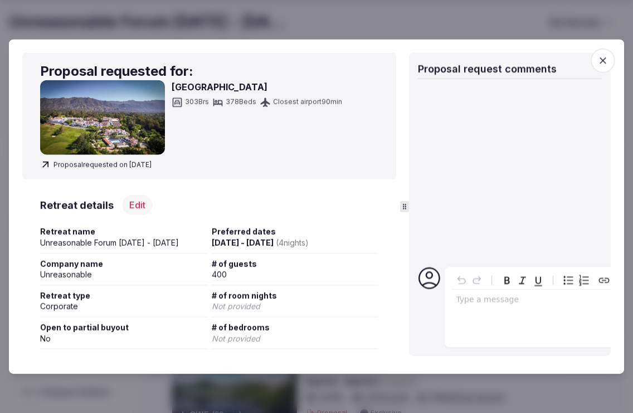
click at [600, 61] on icon "button" at bounding box center [602, 60] width 7 height 7
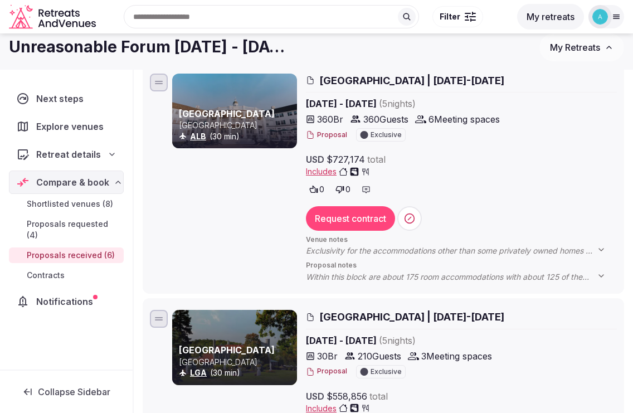
scroll to position [0, 0]
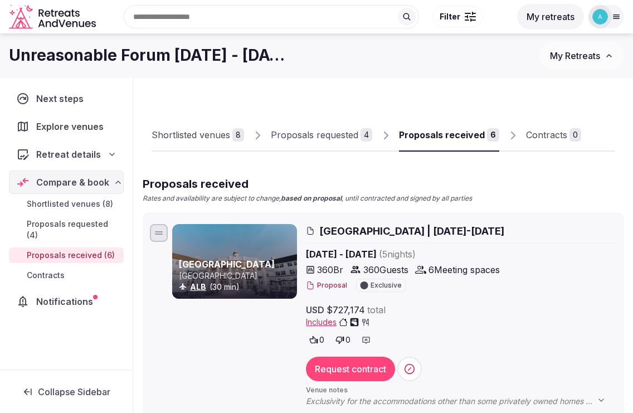
click at [87, 221] on span "Proposals requested (4)" at bounding box center [73, 229] width 92 height 22
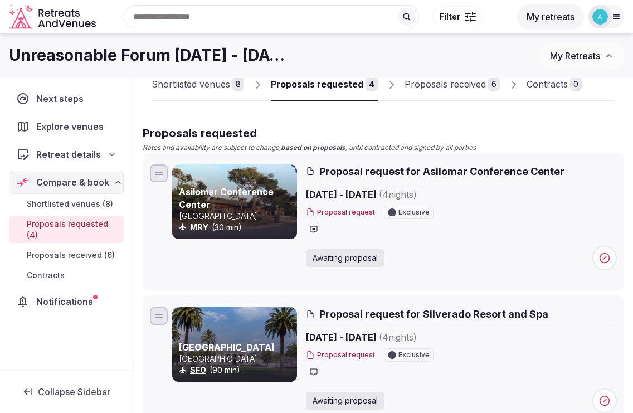
scroll to position [30, 0]
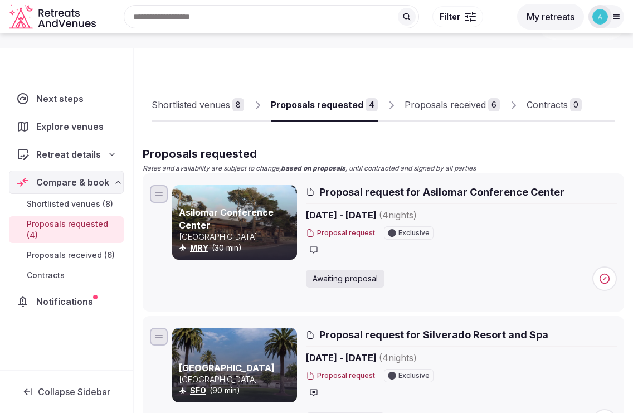
click at [163, 110] on div "Shortlisted venues" at bounding box center [191, 104] width 79 height 13
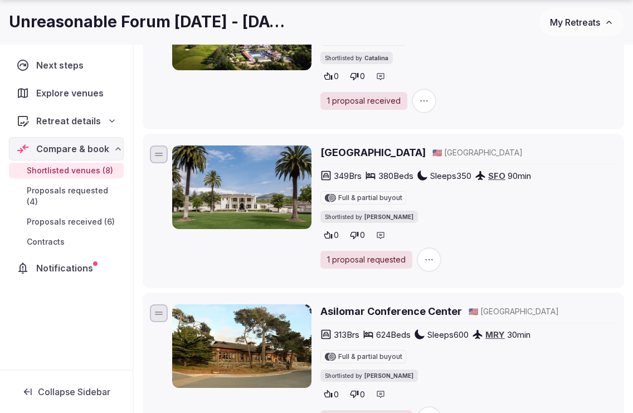
scroll to position [272, 0]
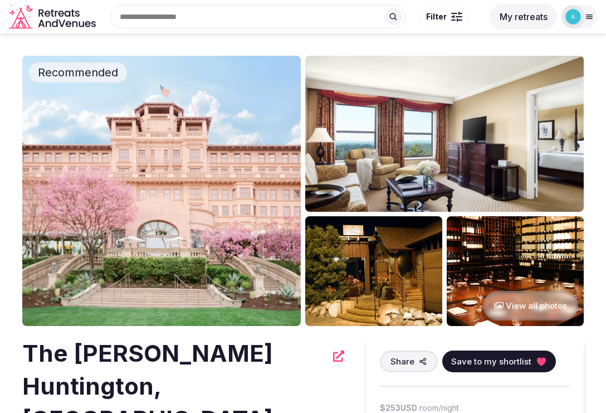
click at [197, 193] on img at bounding box center [161, 191] width 279 height 270
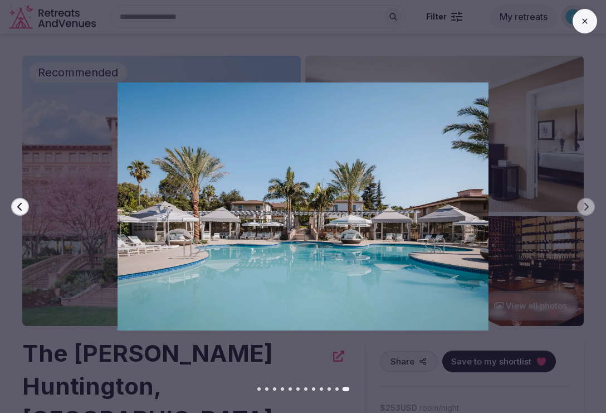
click at [576, 21] on button at bounding box center [585, 21] width 25 height 25
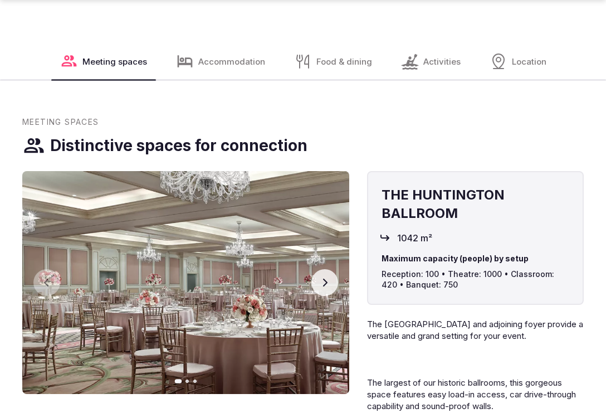
scroll to position [1223, 0]
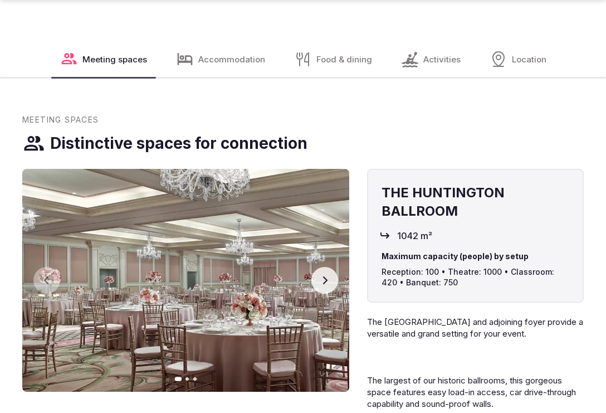
click at [323, 267] on button "Next slide" at bounding box center [324, 280] width 27 height 27
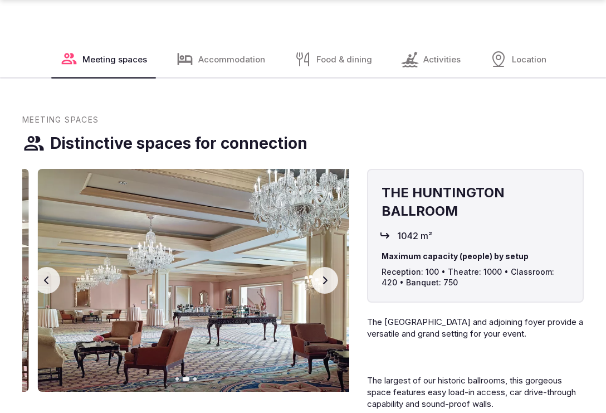
click at [323, 267] on button "Next slide" at bounding box center [324, 280] width 27 height 27
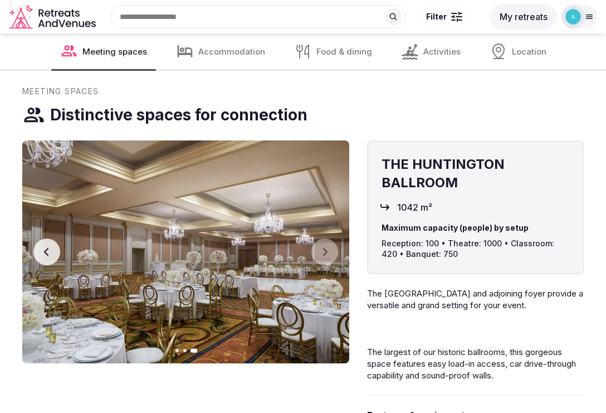
scroll to position [1247, 0]
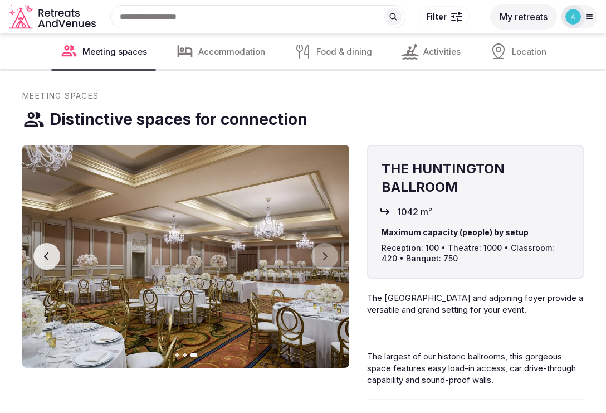
click at [44, 252] on icon "button" at bounding box center [46, 256] width 9 height 9
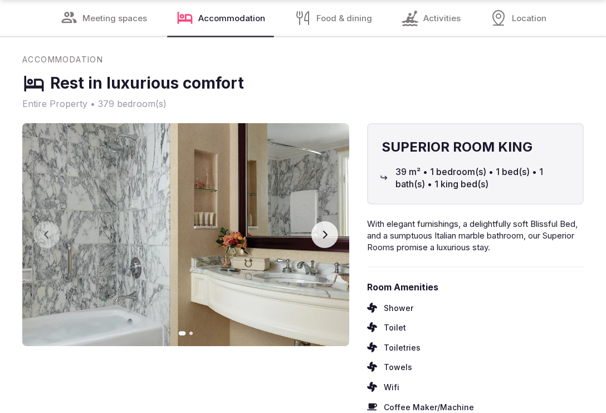
scroll to position [1973, 0]
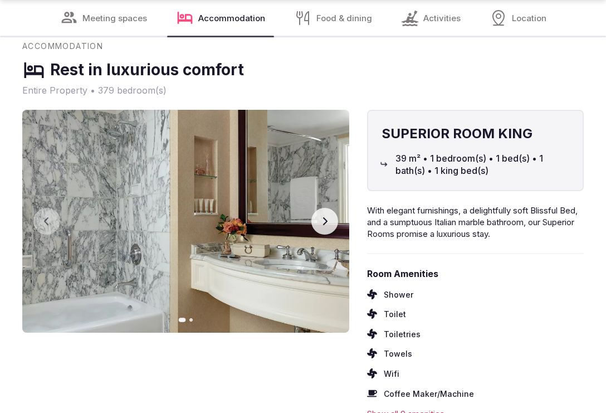
click at [322, 208] on button "Next slide" at bounding box center [324, 221] width 27 height 27
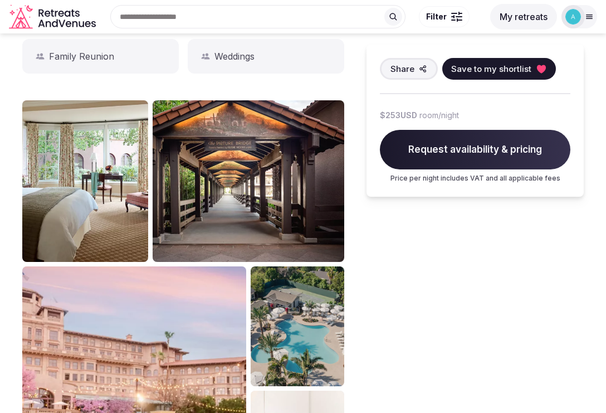
scroll to position [0, 0]
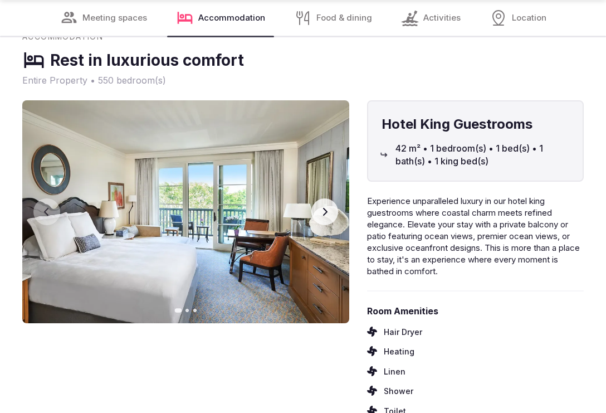
scroll to position [2268, 0]
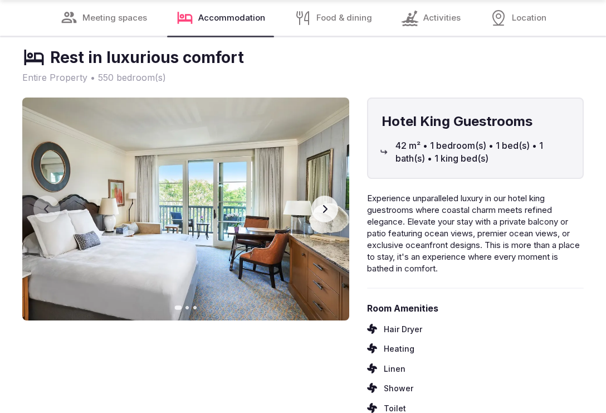
click at [324, 206] on icon "button" at bounding box center [325, 209] width 4 height 8
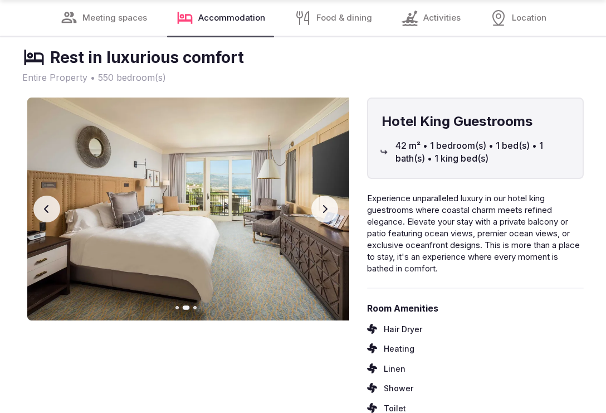
click at [324, 206] on icon "button" at bounding box center [325, 209] width 4 height 8
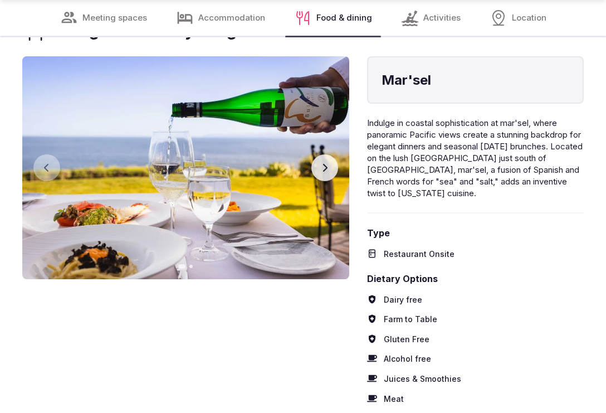
scroll to position [2760, 0]
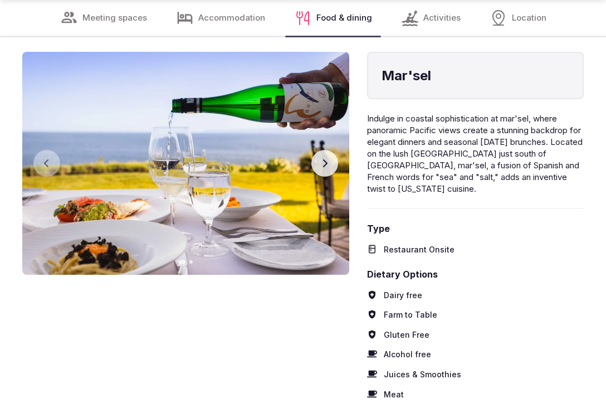
click at [331, 163] on button "Next slide" at bounding box center [324, 163] width 27 height 27
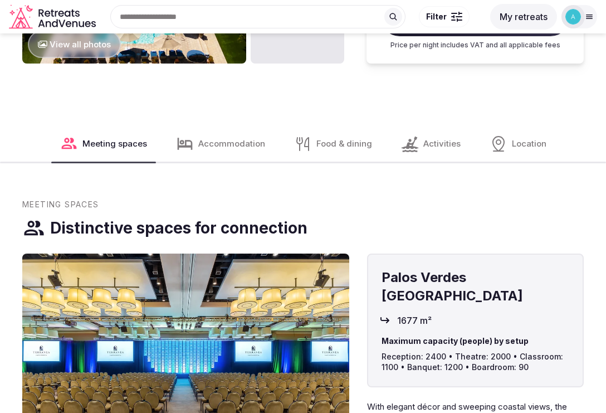
scroll to position [1386, 0]
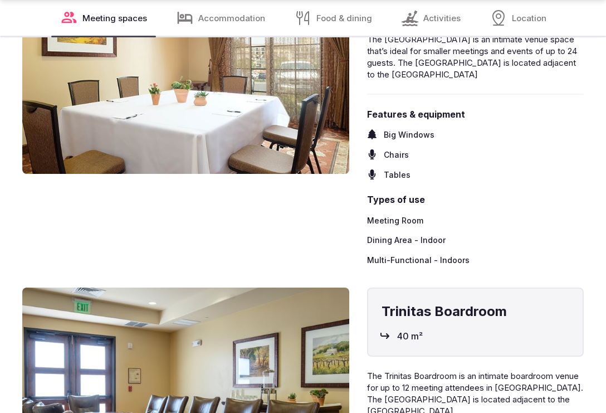
scroll to position [2039, 0]
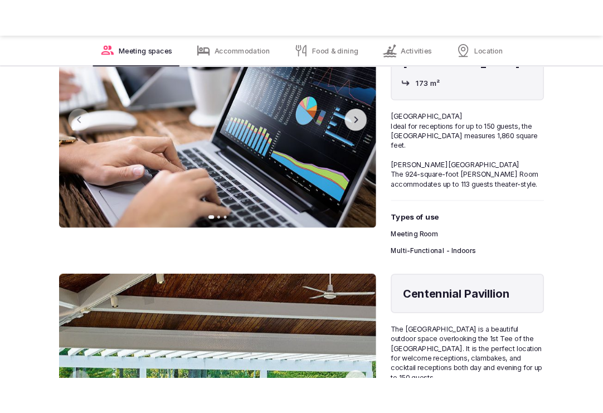
scroll to position [1680, 0]
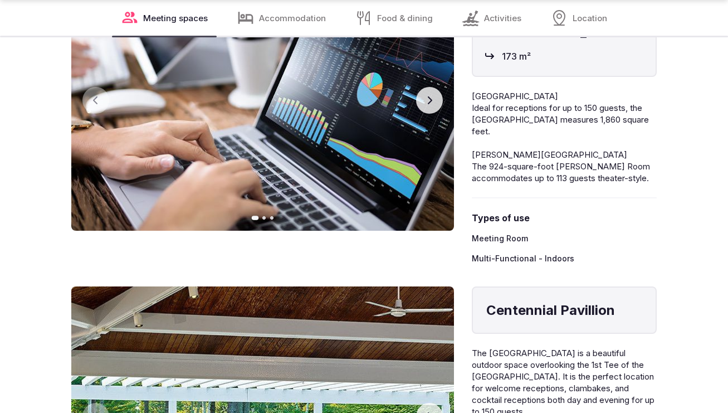
click at [556, 102] on span "Ideal for receptions for up to 150 guests, the [GEOGRAPHIC_DATA] measures 1,860…" at bounding box center [560, 119] width 177 height 34
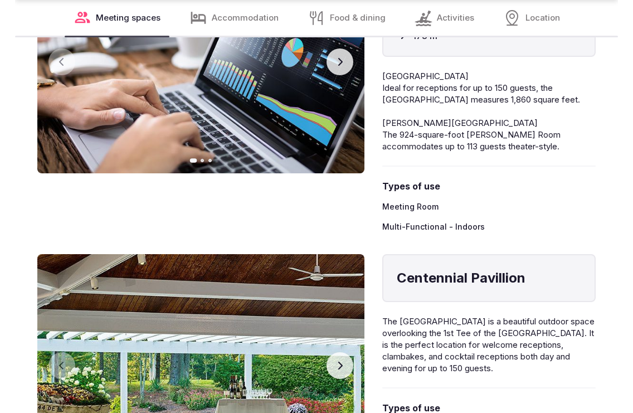
scroll to position [1737, 0]
